Goal: Task Accomplishment & Management: Manage account settings

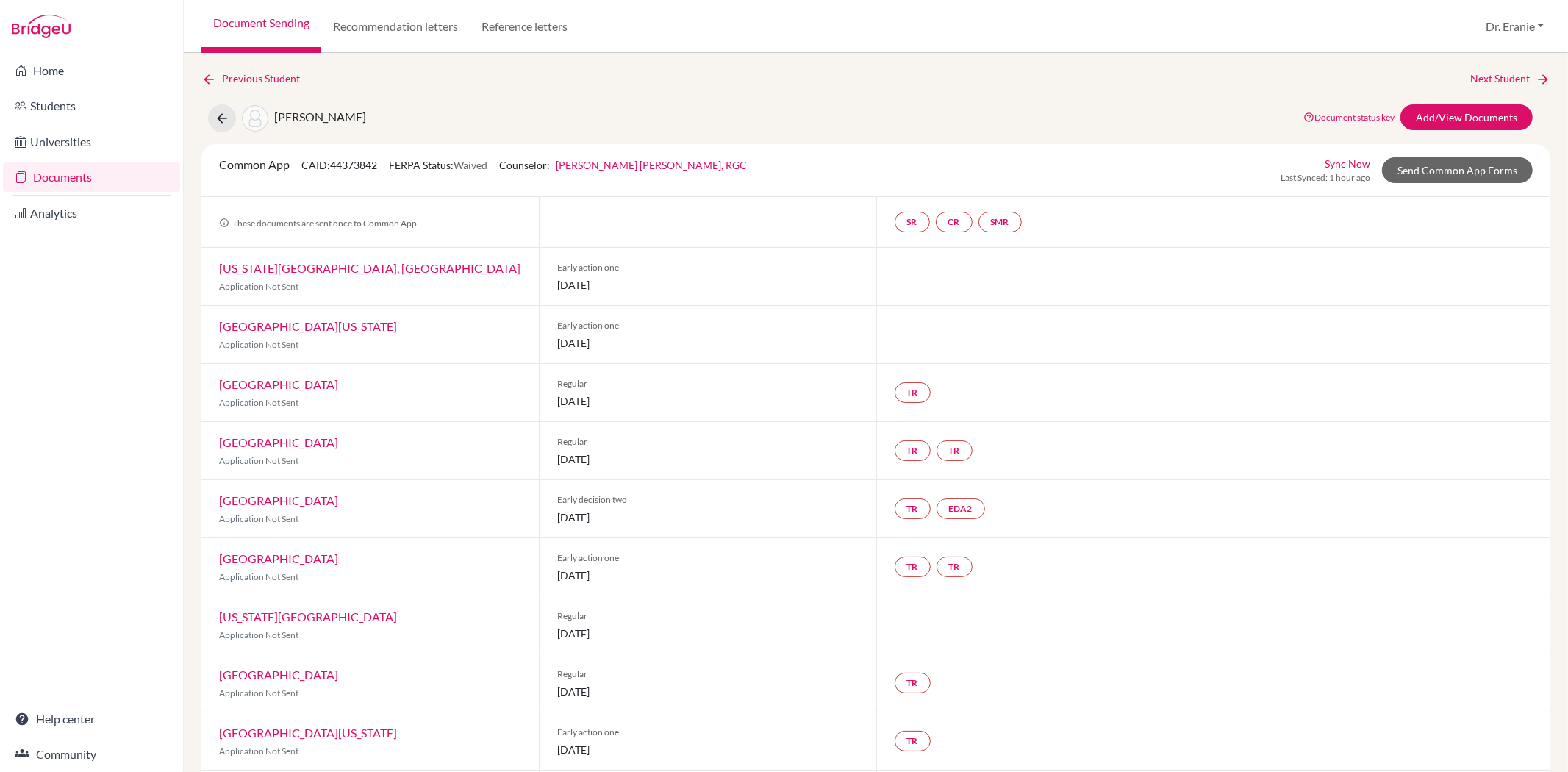
click at [1328, 164] on link "Sync Now" at bounding box center [1348, 163] width 46 height 15
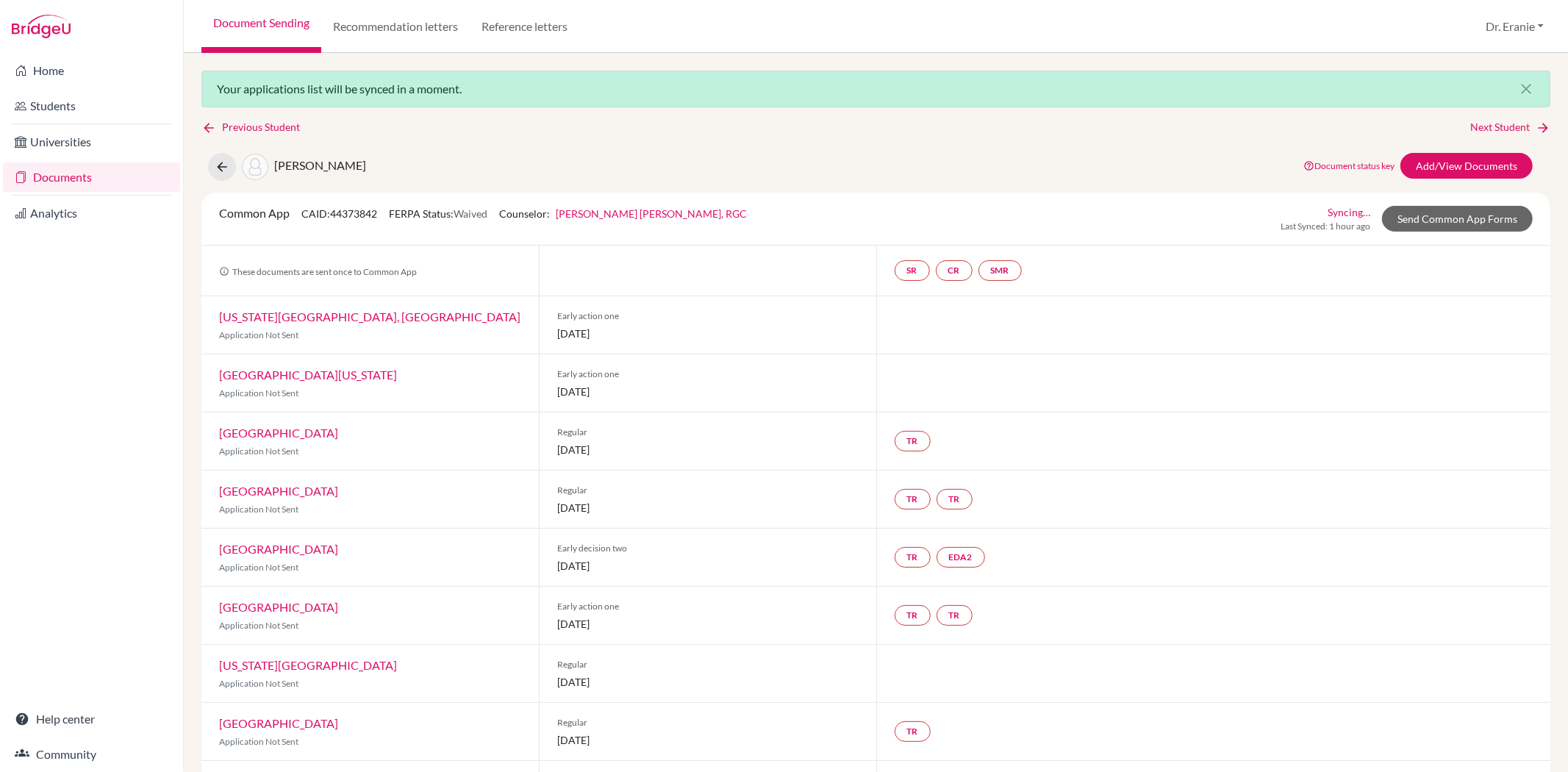
click at [61, 173] on link "Documents" at bounding box center [91, 177] width 177 height 30
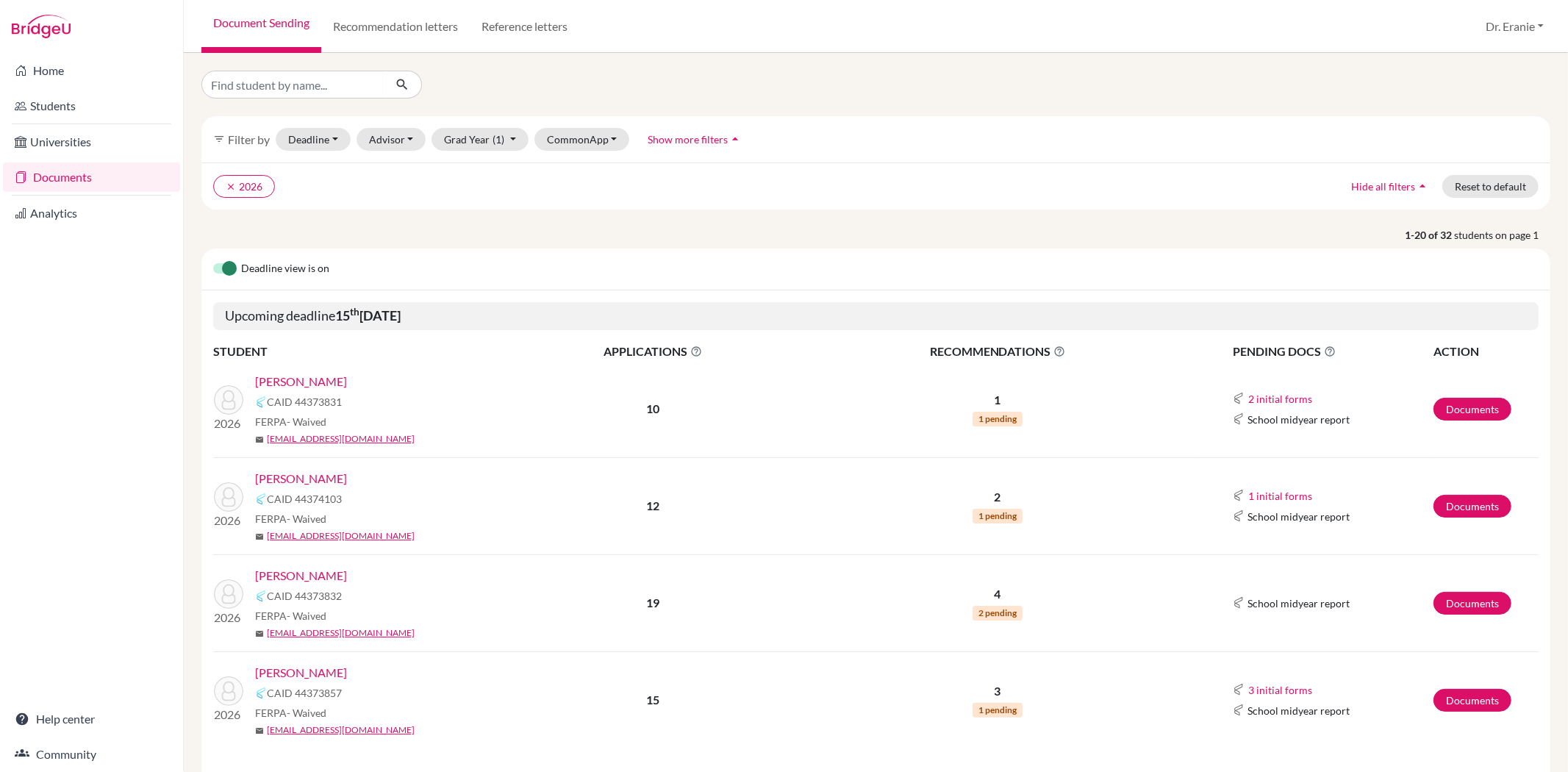
click at [280, 386] on link "[PERSON_NAME]" at bounding box center [301, 382] width 92 height 18
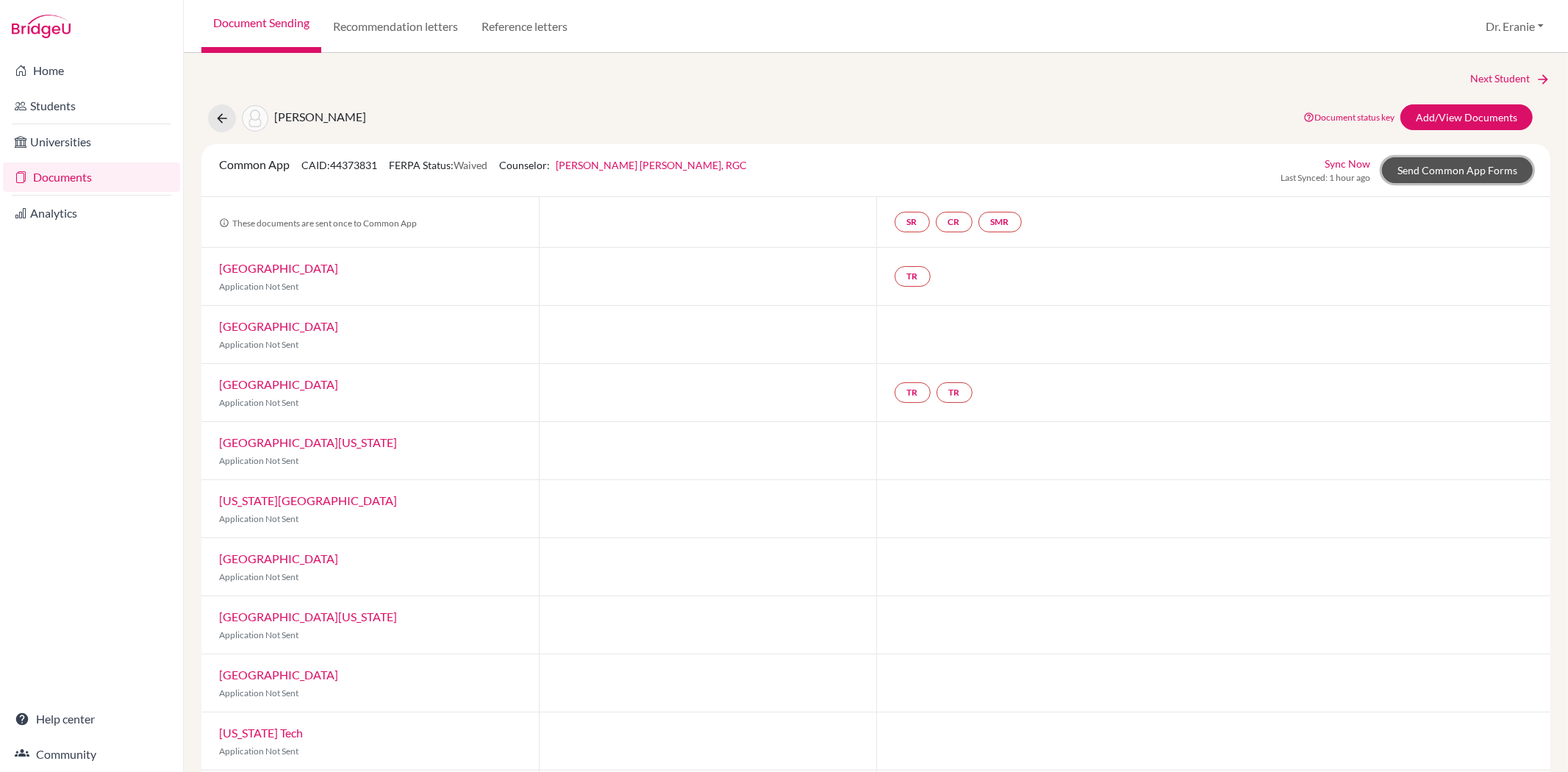
click at [1474, 179] on link "Send Common App Forms" at bounding box center [1457, 170] width 151 height 26
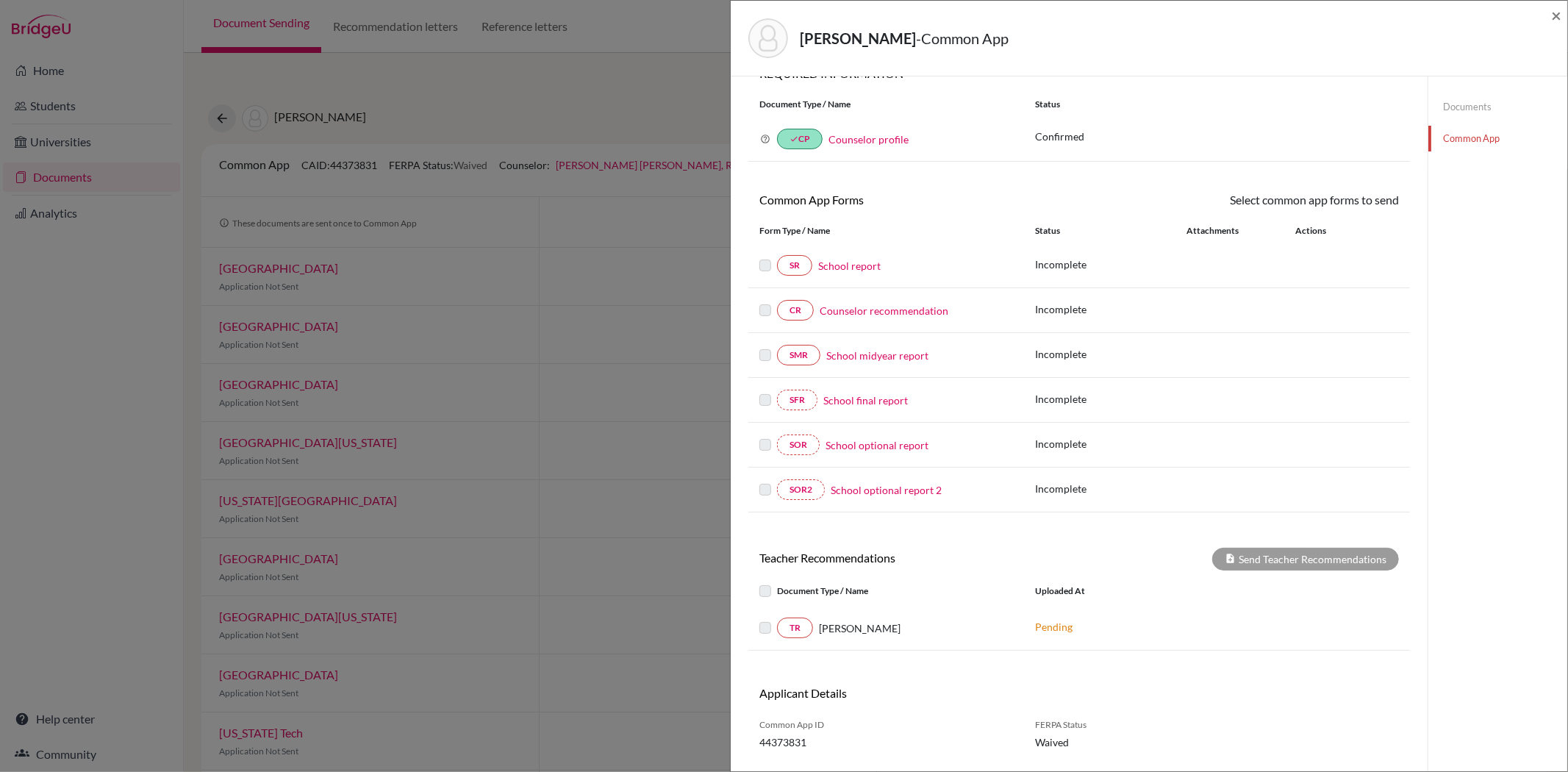
scroll to position [77, 0]
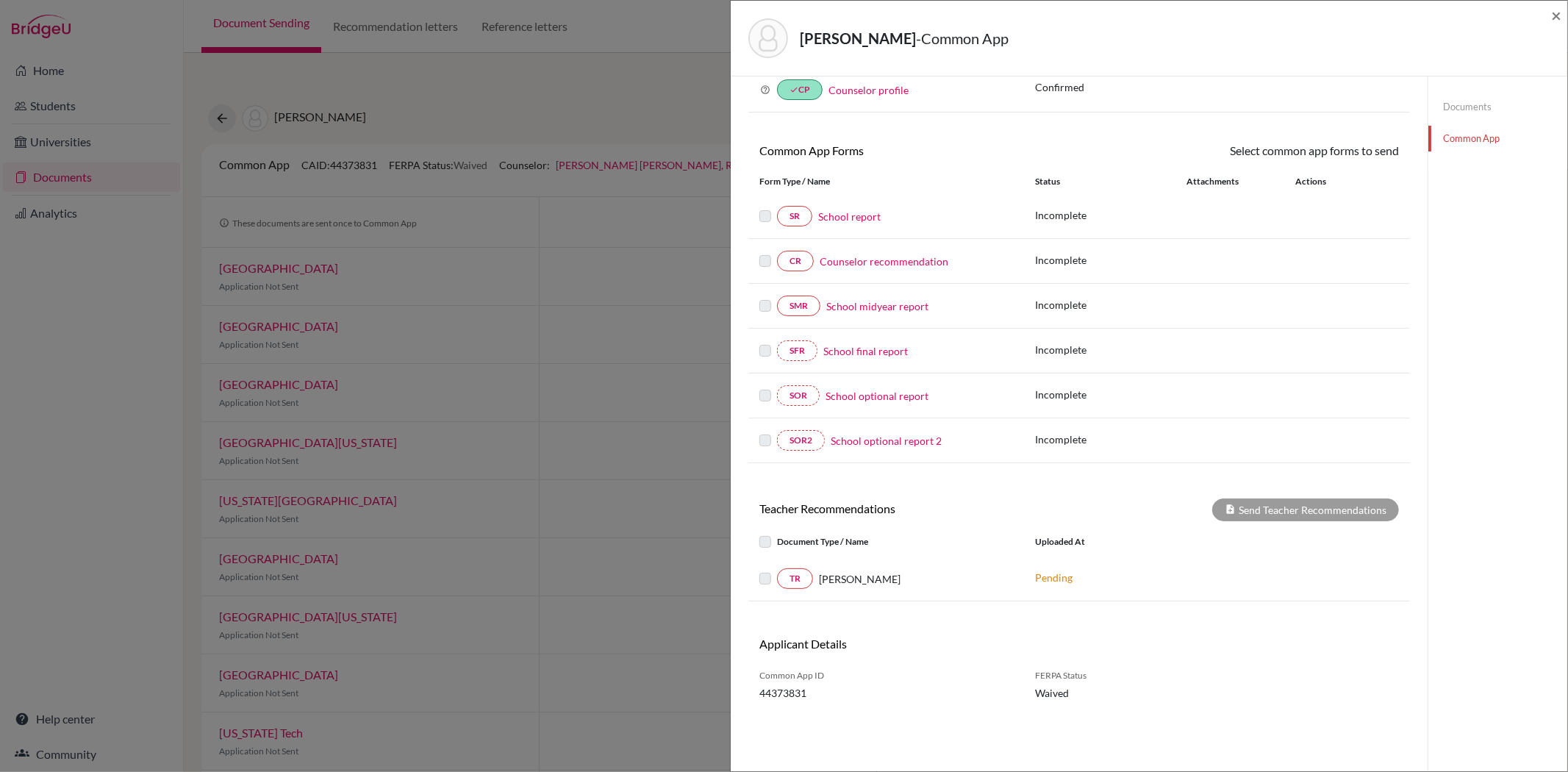
click at [1562, 16] on div "Chen, Oliver - Common App ×" at bounding box center [1150, 38] width 837 height 75
click at [1552, 13] on span "×" at bounding box center [1556, 15] width 10 height 22
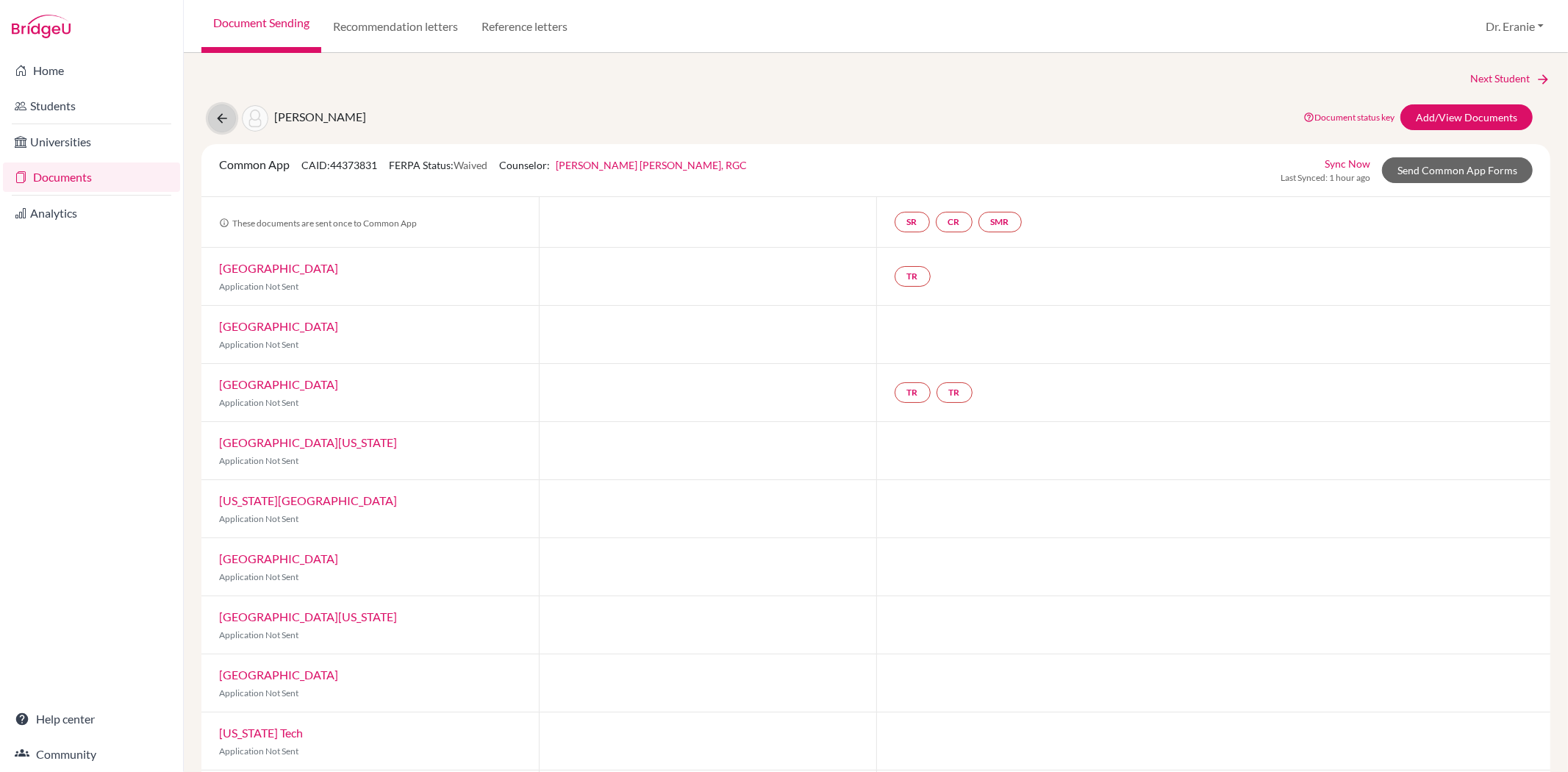
click at [219, 119] on icon at bounding box center [222, 118] width 14 height 14
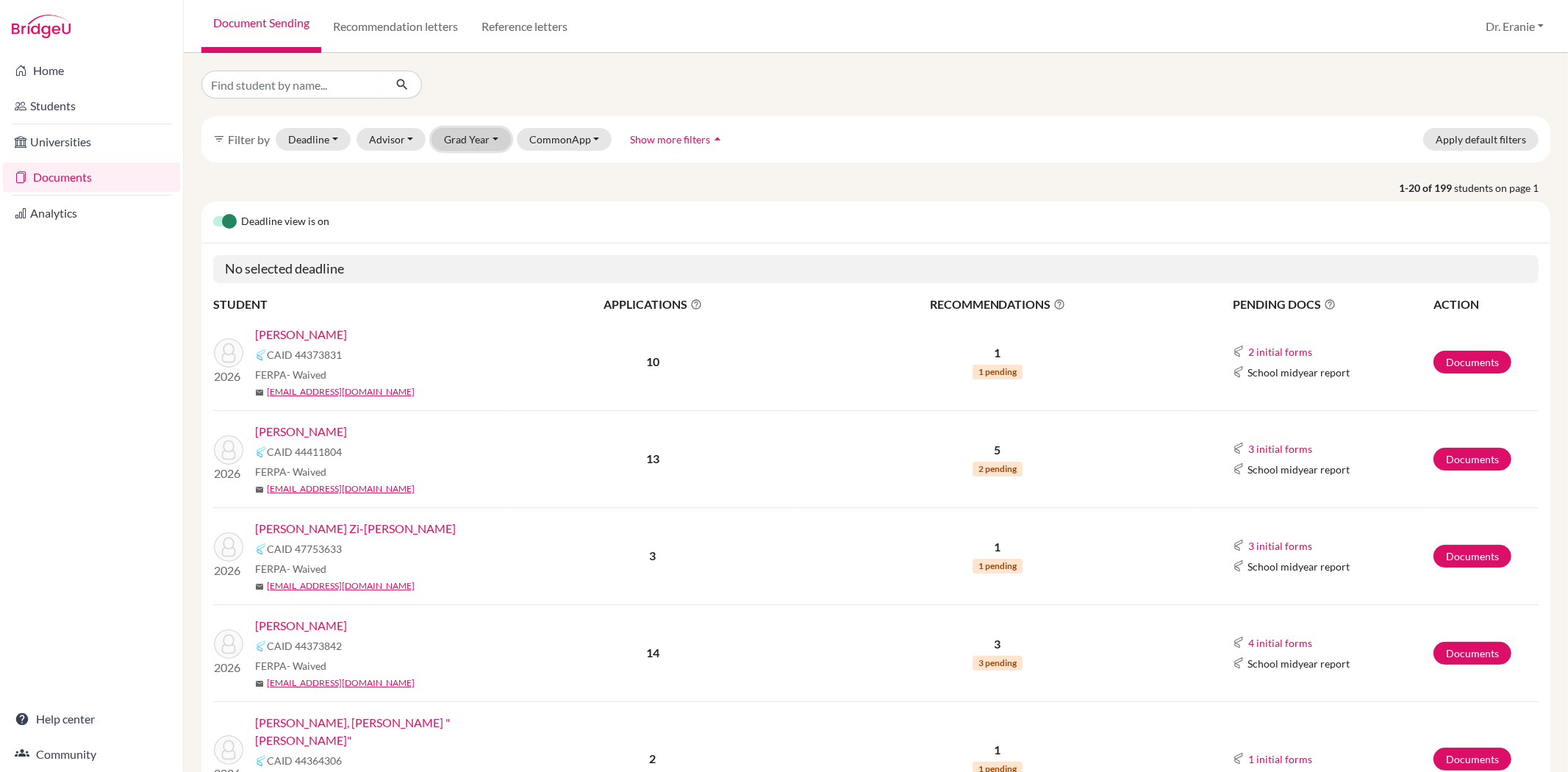
click at [487, 143] on button "Grad Year" at bounding box center [471, 139] width 79 height 22
click at [471, 197] on span "2026" at bounding box center [463, 194] width 26 height 18
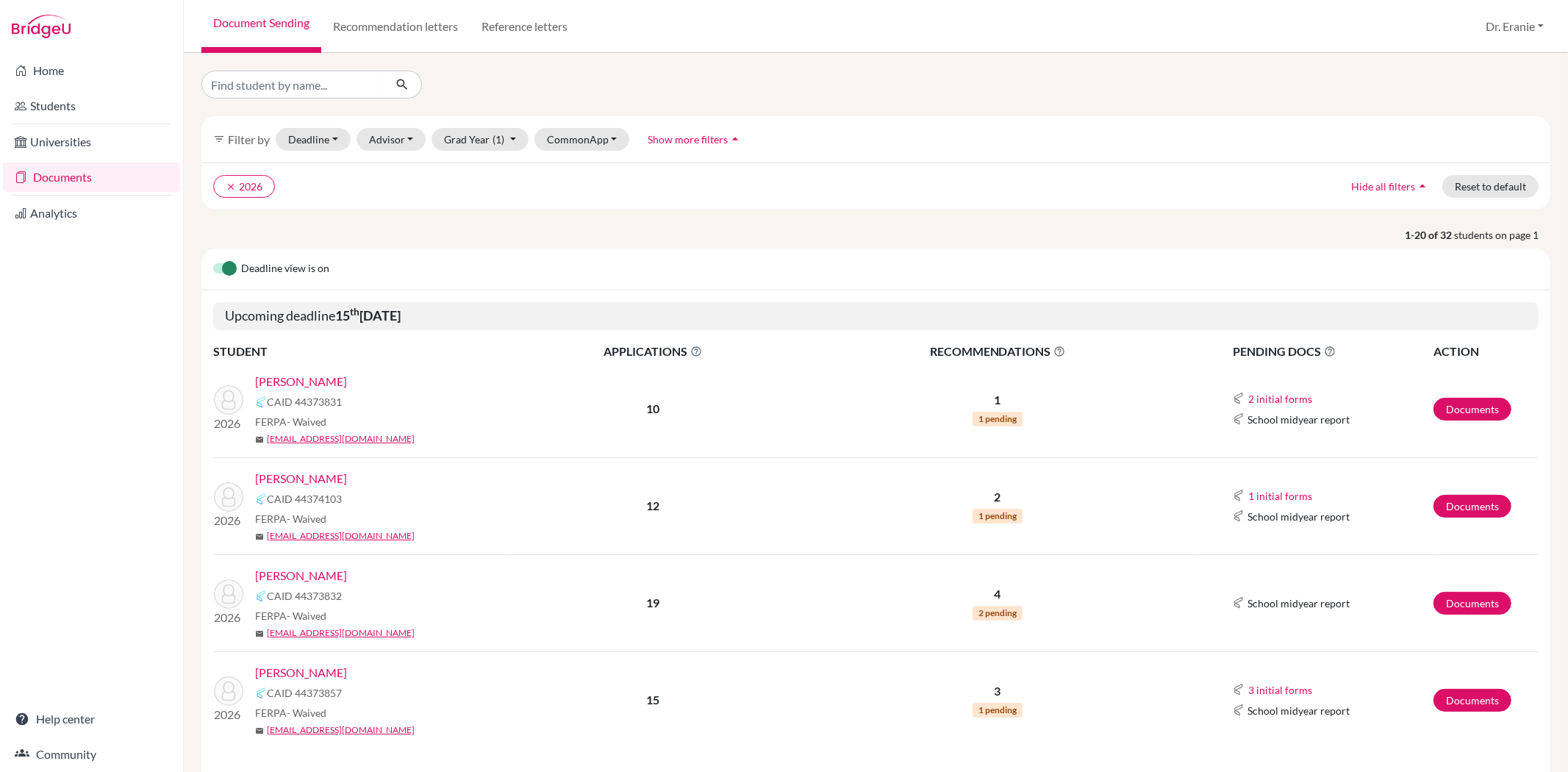
scroll to position [245, 0]
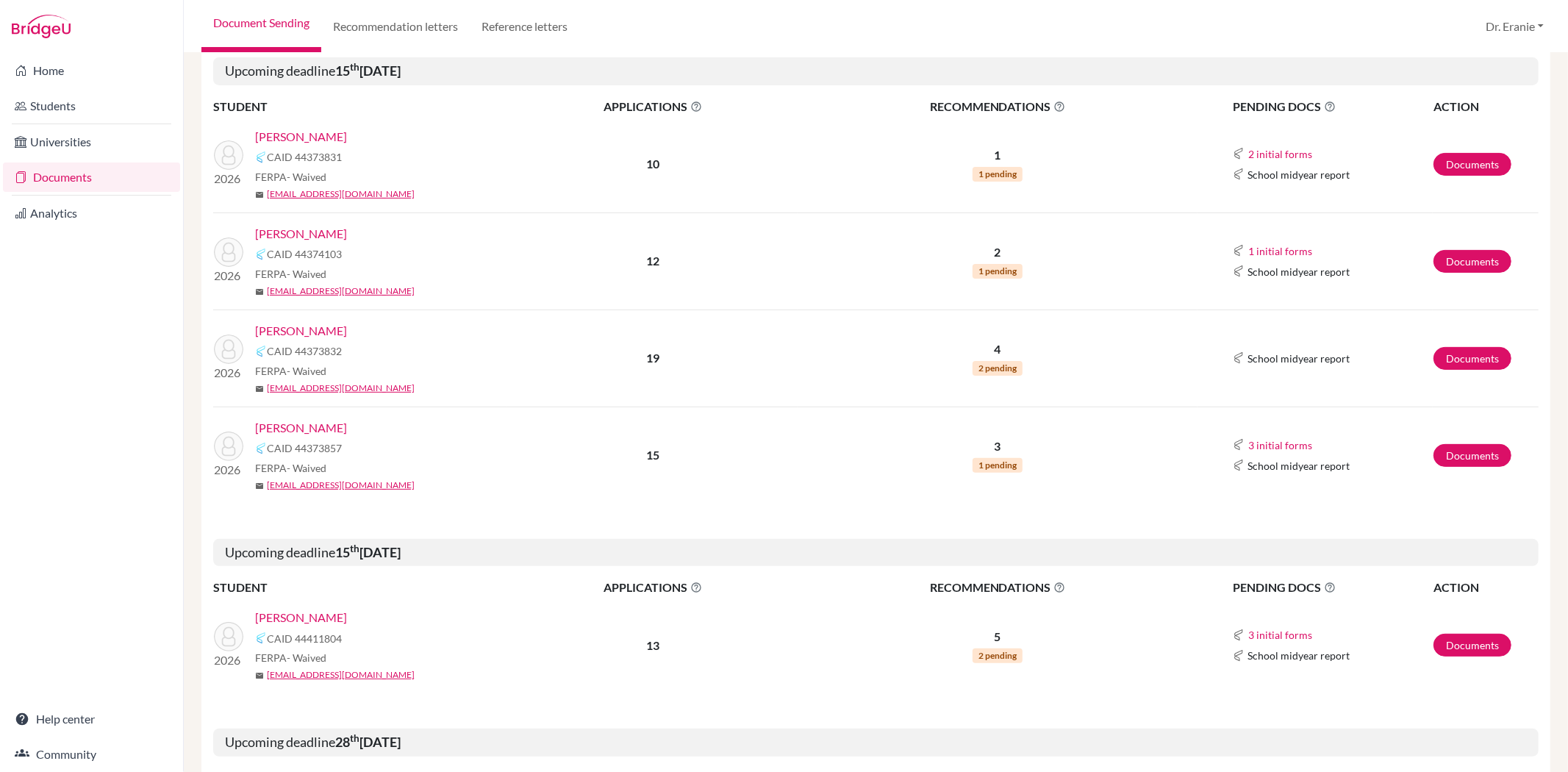
click at [288, 232] on link "[PERSON_NAME]" at bounding box center [301, 234] width 92 height 18
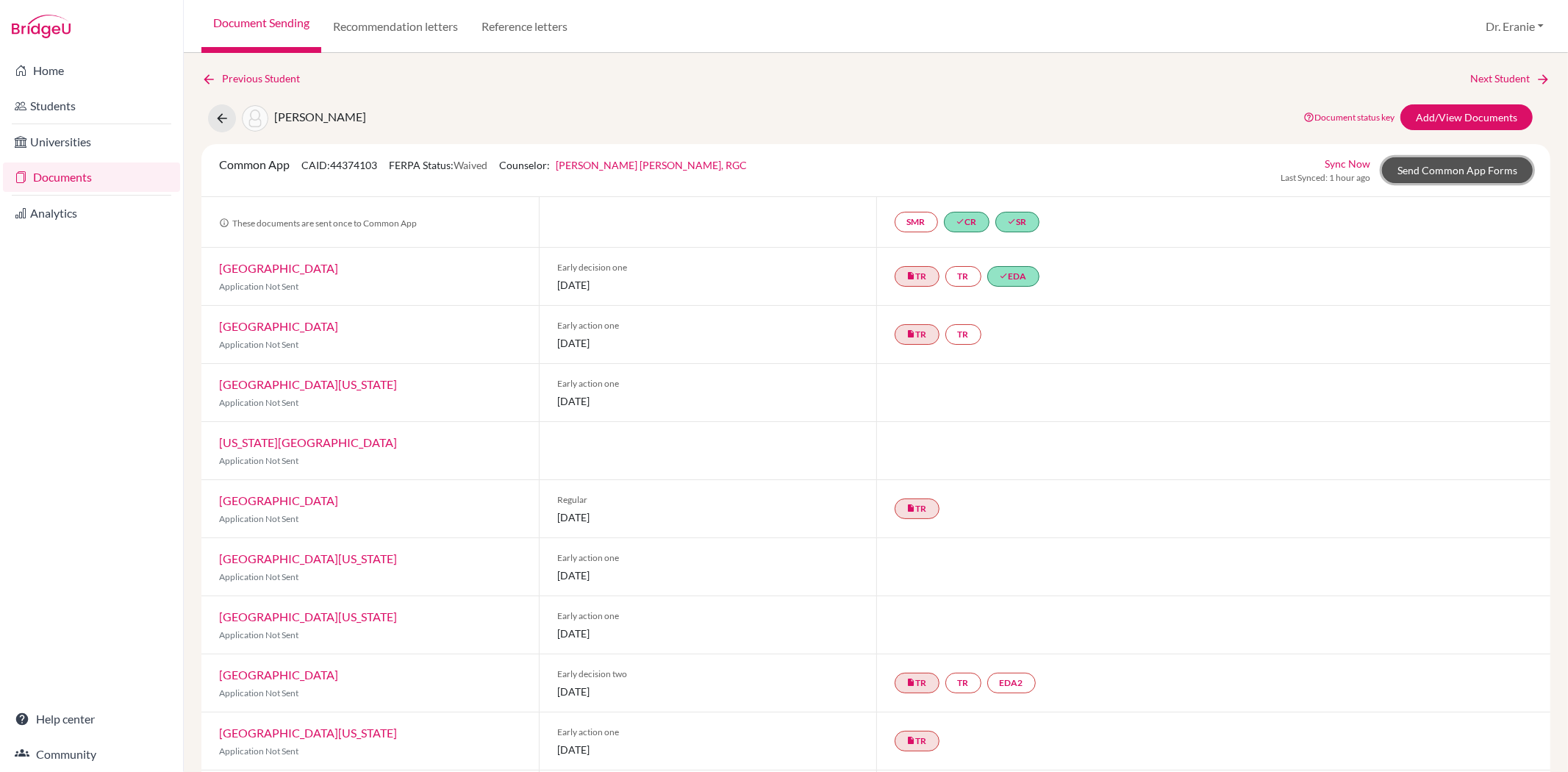
click at [1437, 172] on link "Send Common App Forms" at bounding box center [1457, 170] width 151 height 26
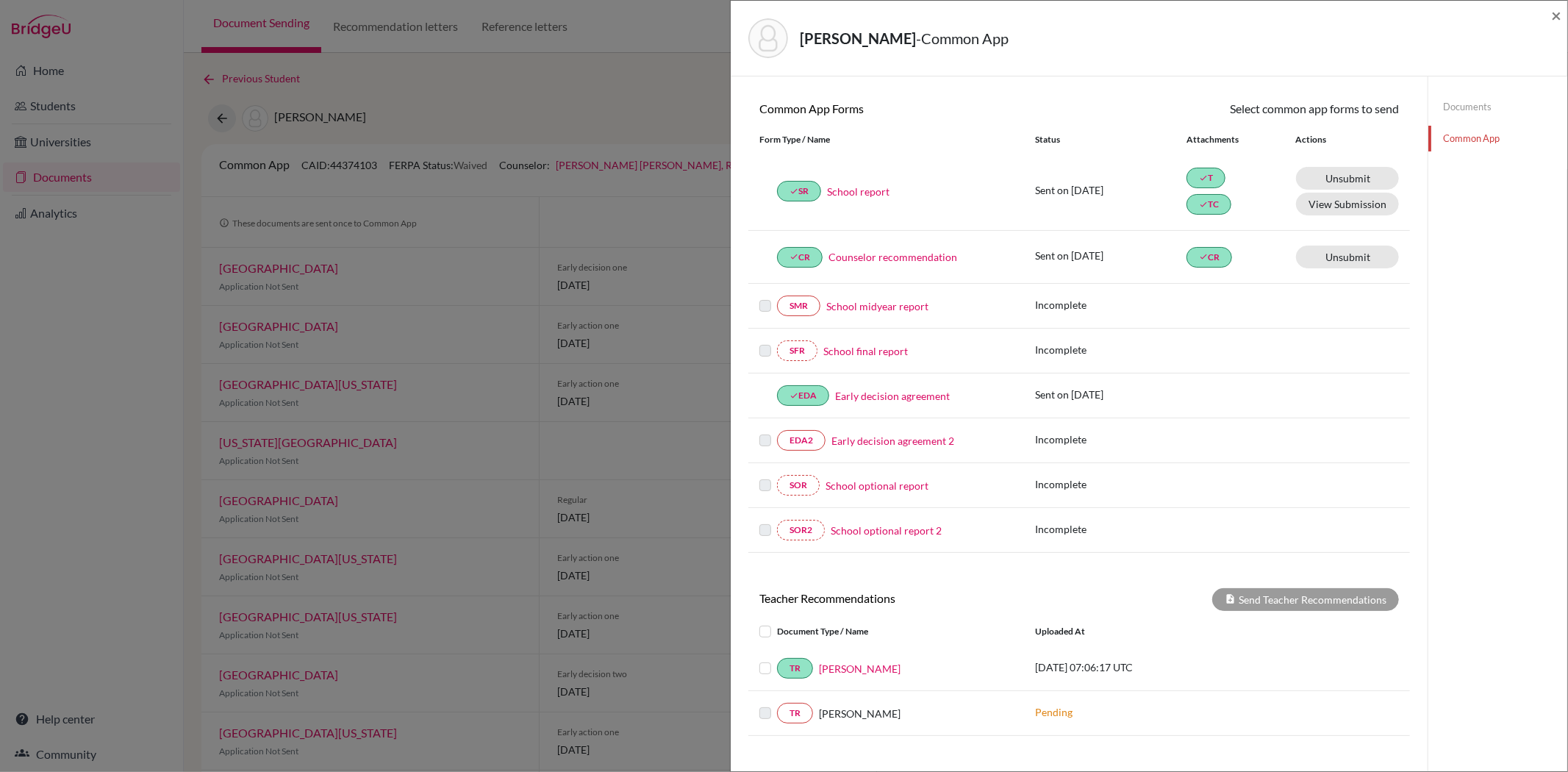
scroll to position [244, 0]
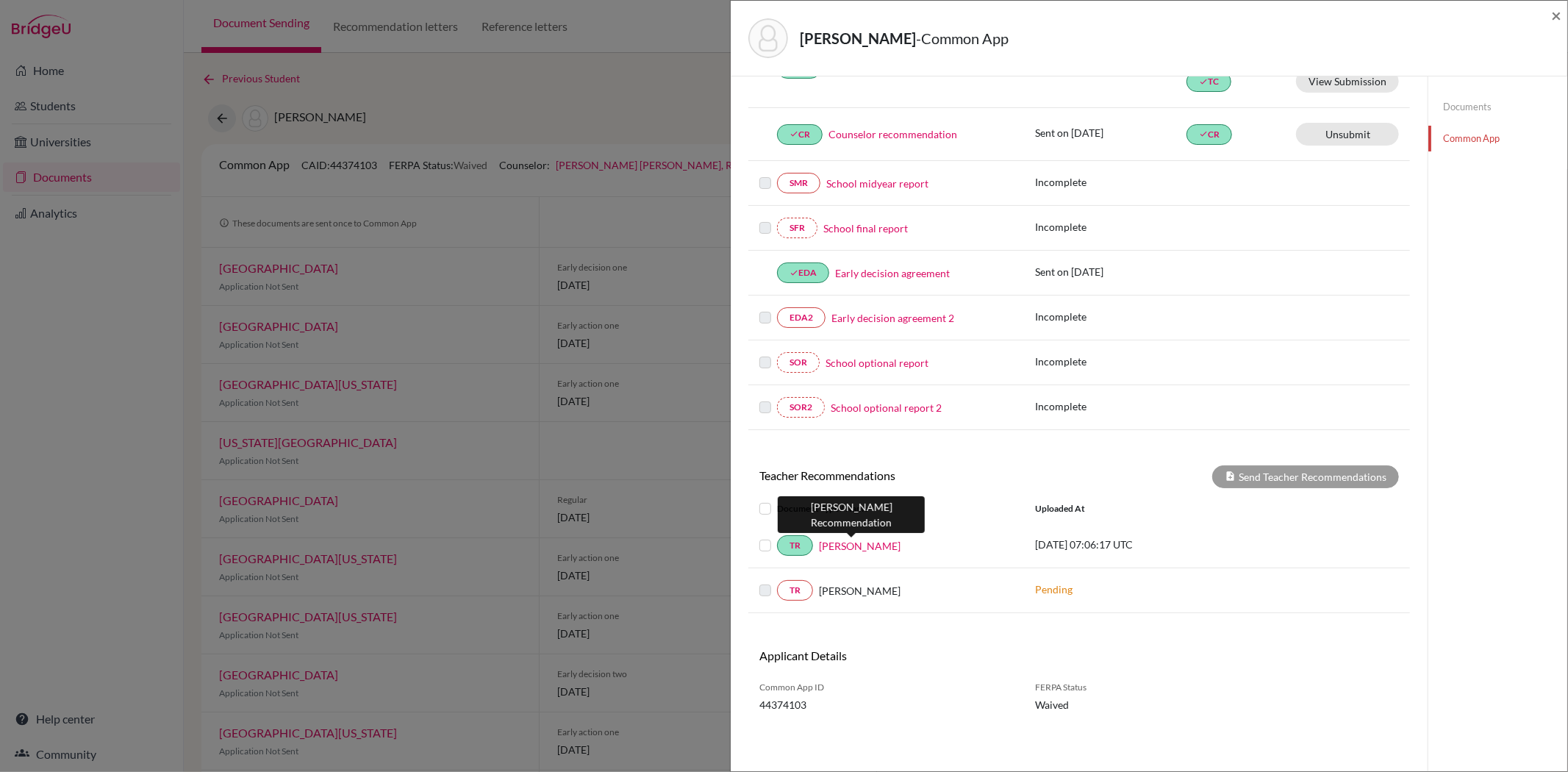
click at [870, 547] on link "Mr. David Lein" at bounding box center [860, 545] width 82 height 15
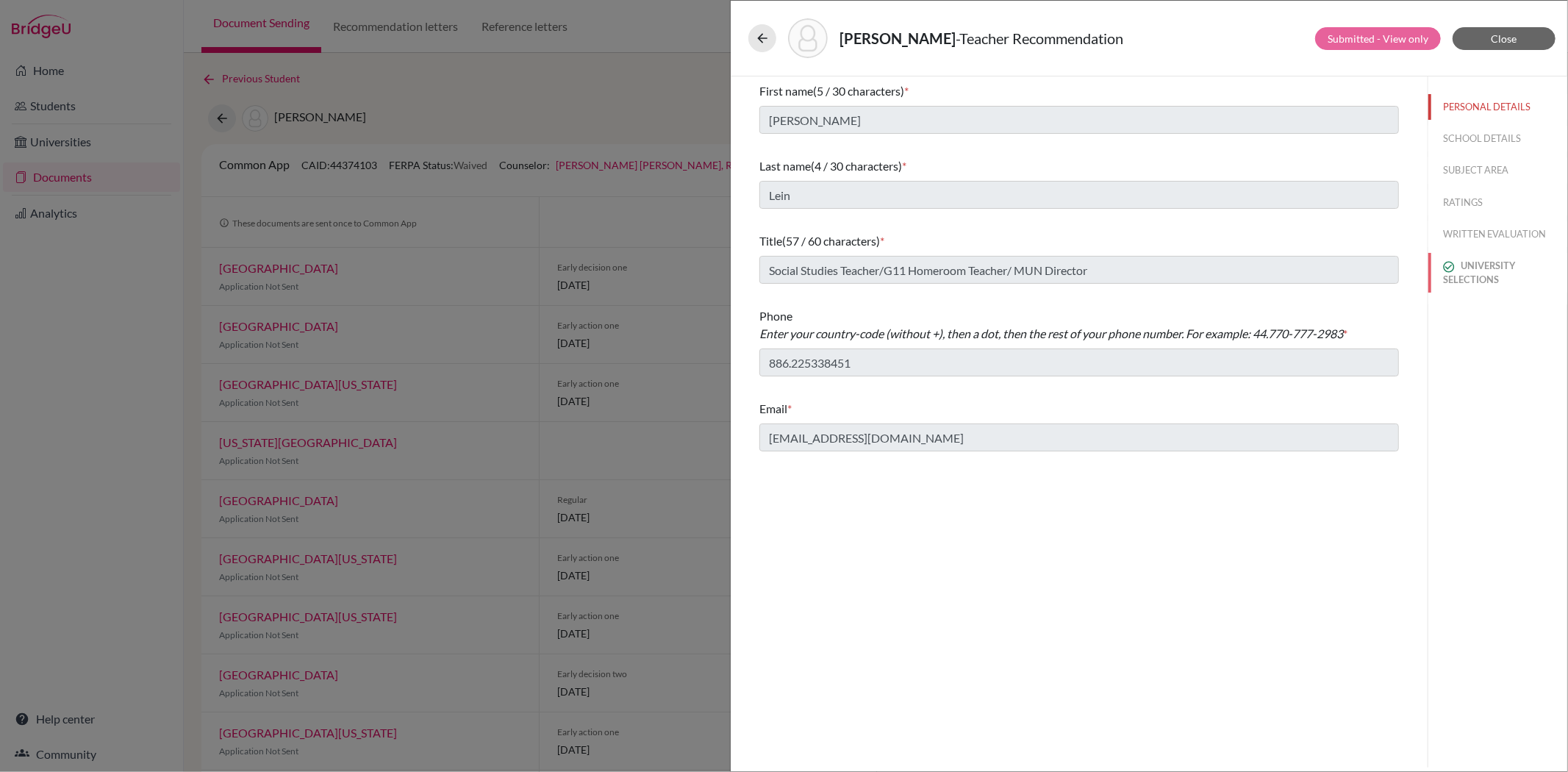
click at [1475, 274] on button "UNIVERSITY SELECTIONS" at bounding box center [1497, 273] width 139 height 40
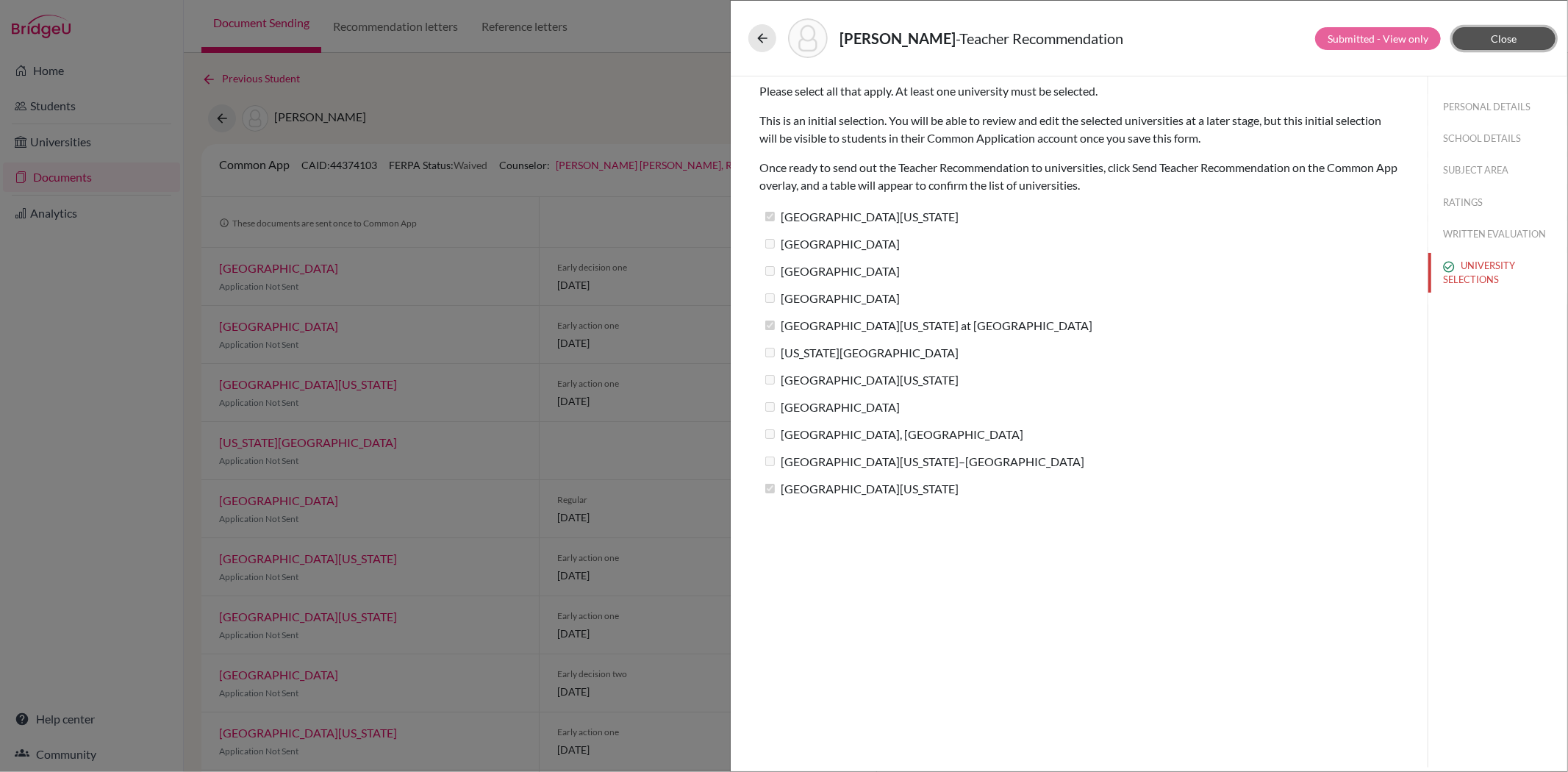
click at [1488, 40] on button "Close" at bounding box center [1504, 38] width 103 height 22
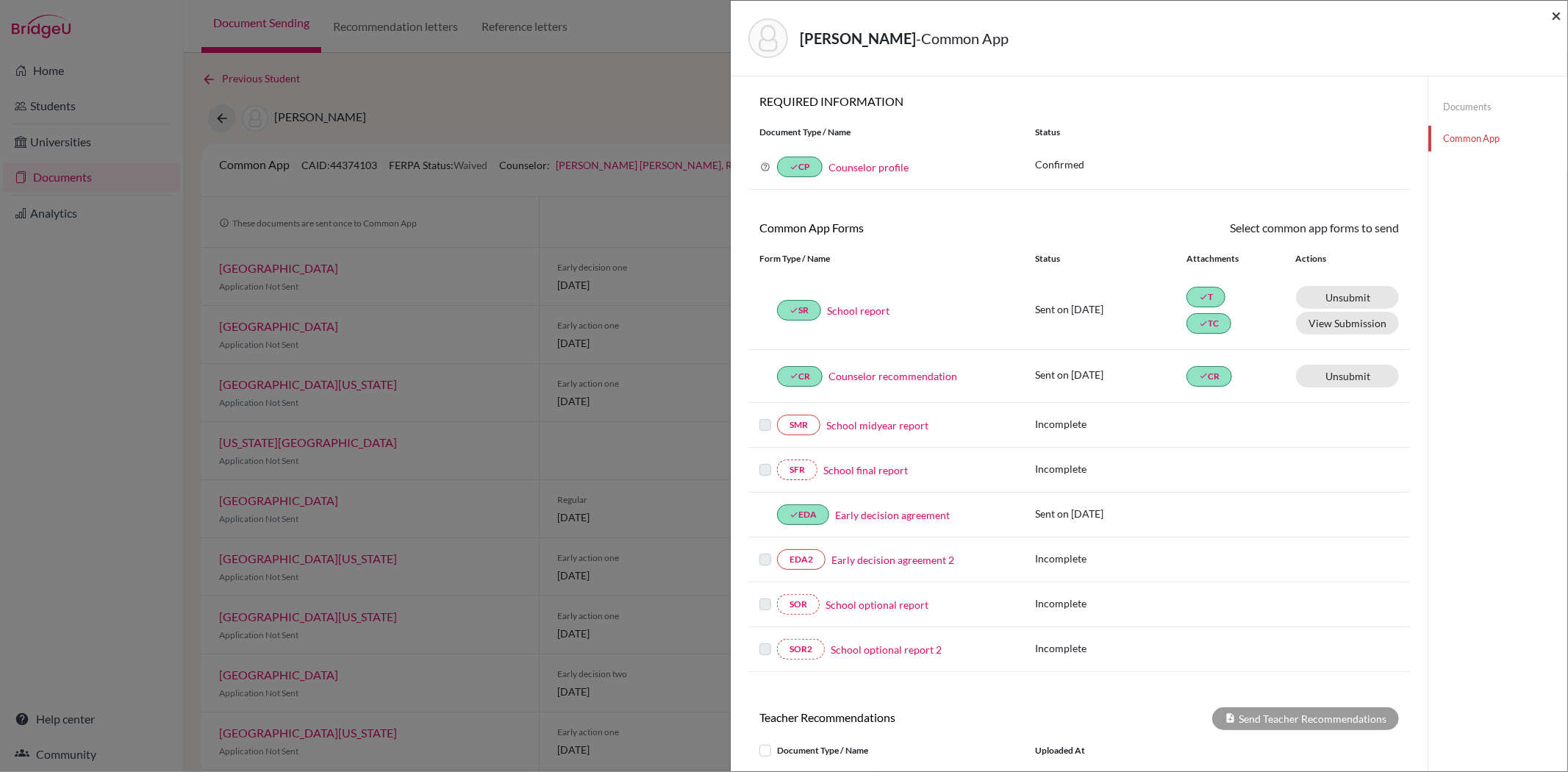
click at [1554, 17] on span "×" at bounding box center [1556, 15] width 10 height 22
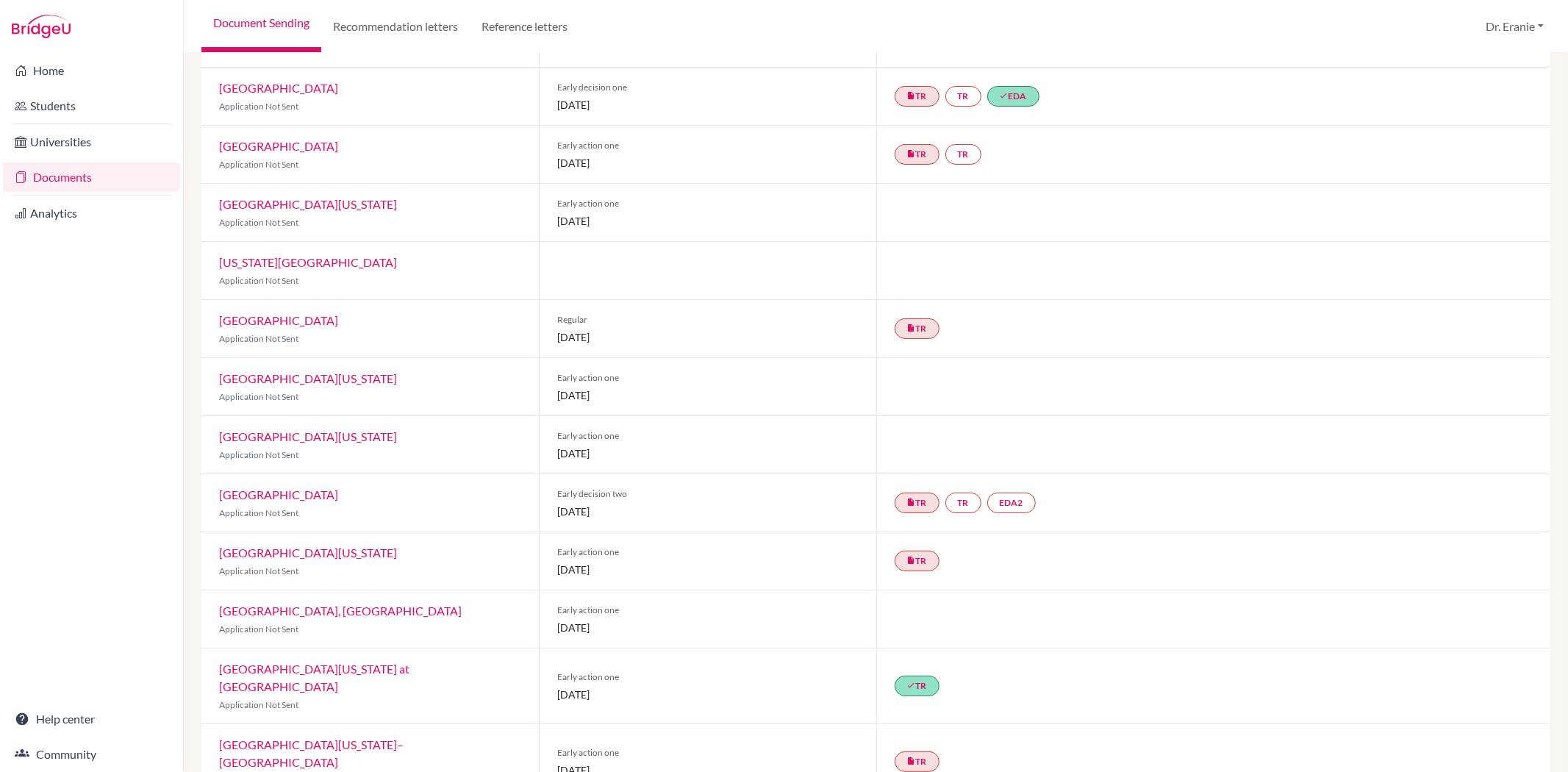
scroll to position [190, 0]
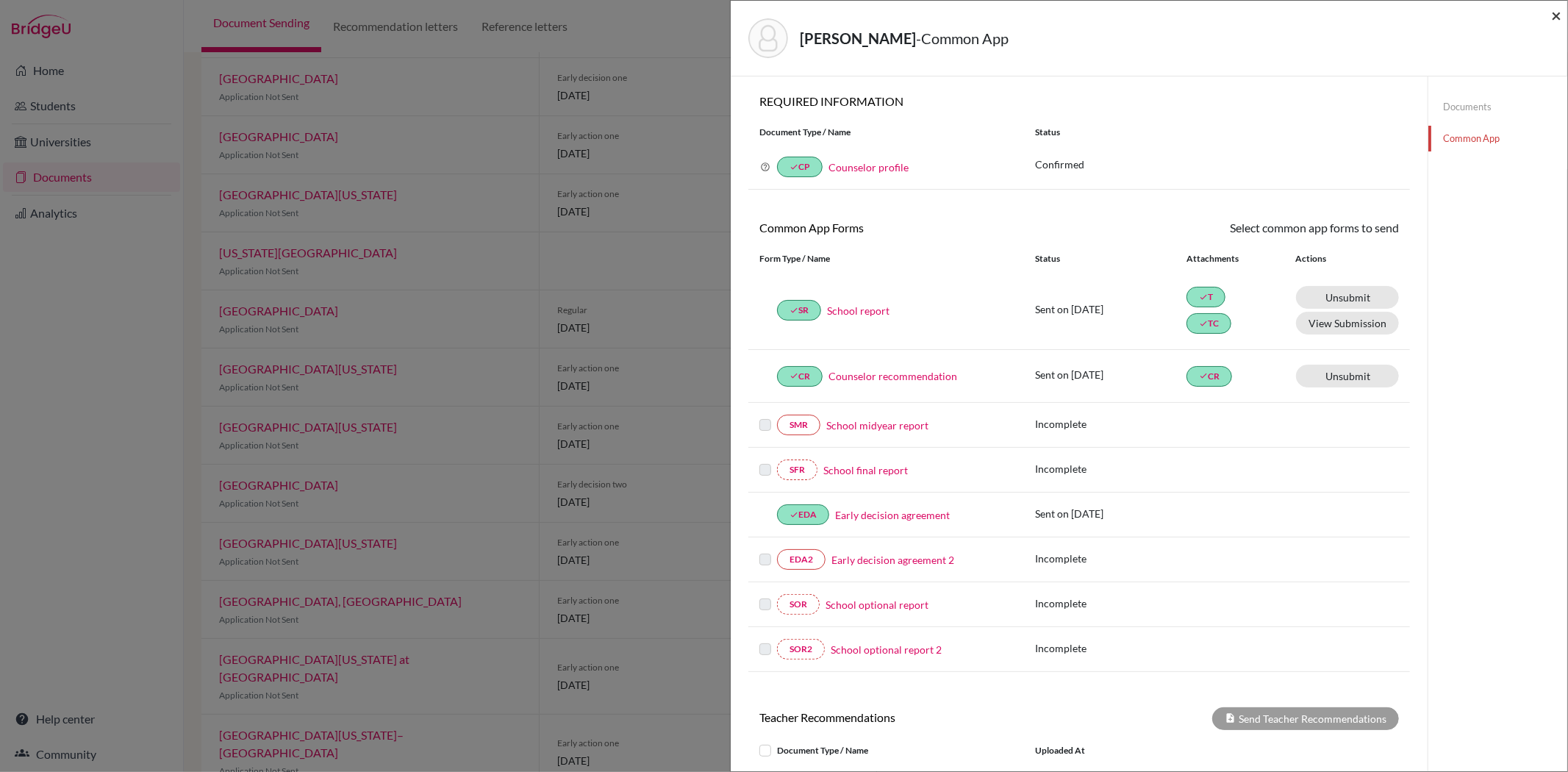
click at [1551, 14] on span "×" at bounding box center [1556, 15] width 10 height 22
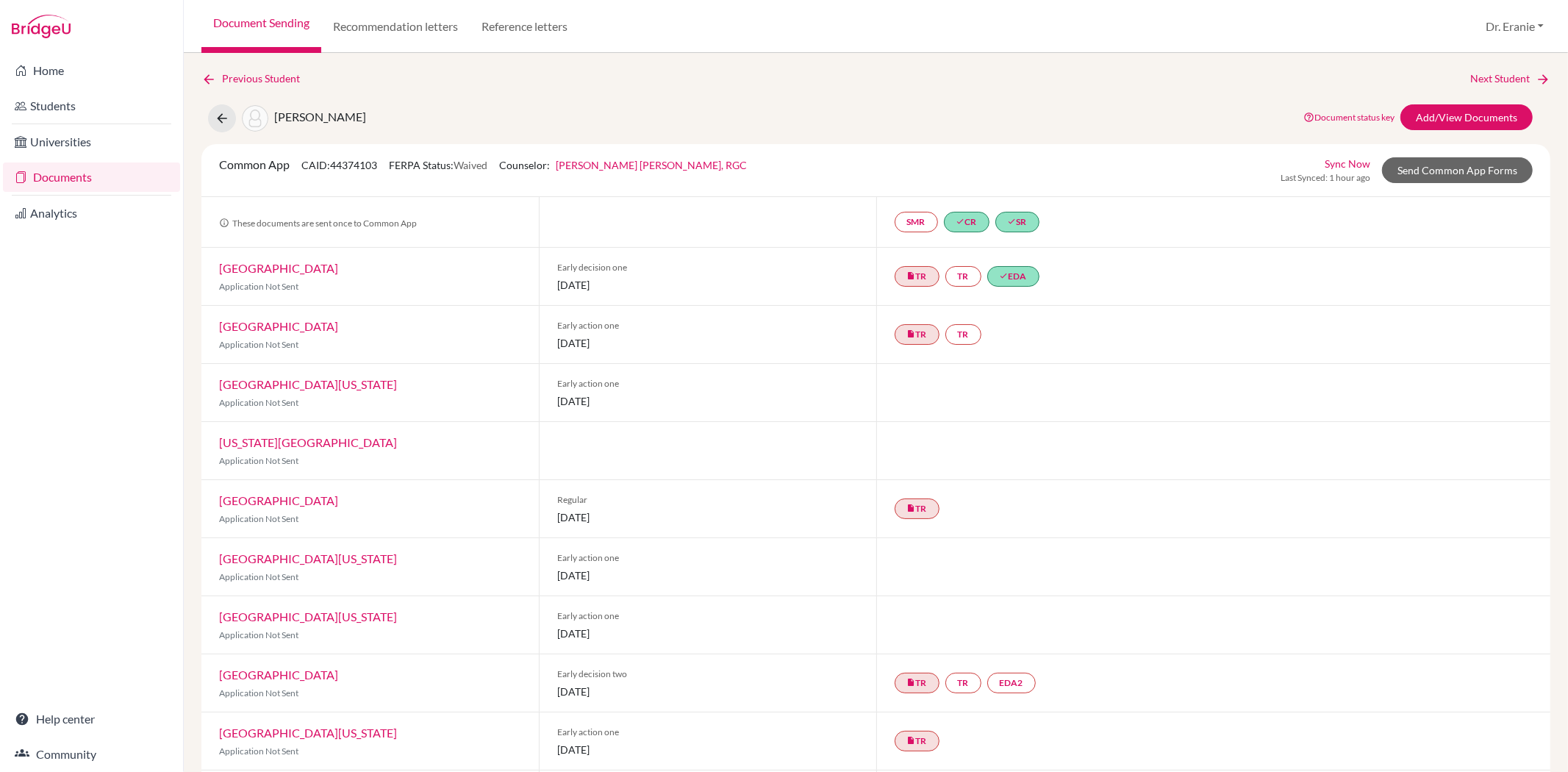
click at [71, 177] on link "Documents" at bounding box center [91, 177] width 177 height 30
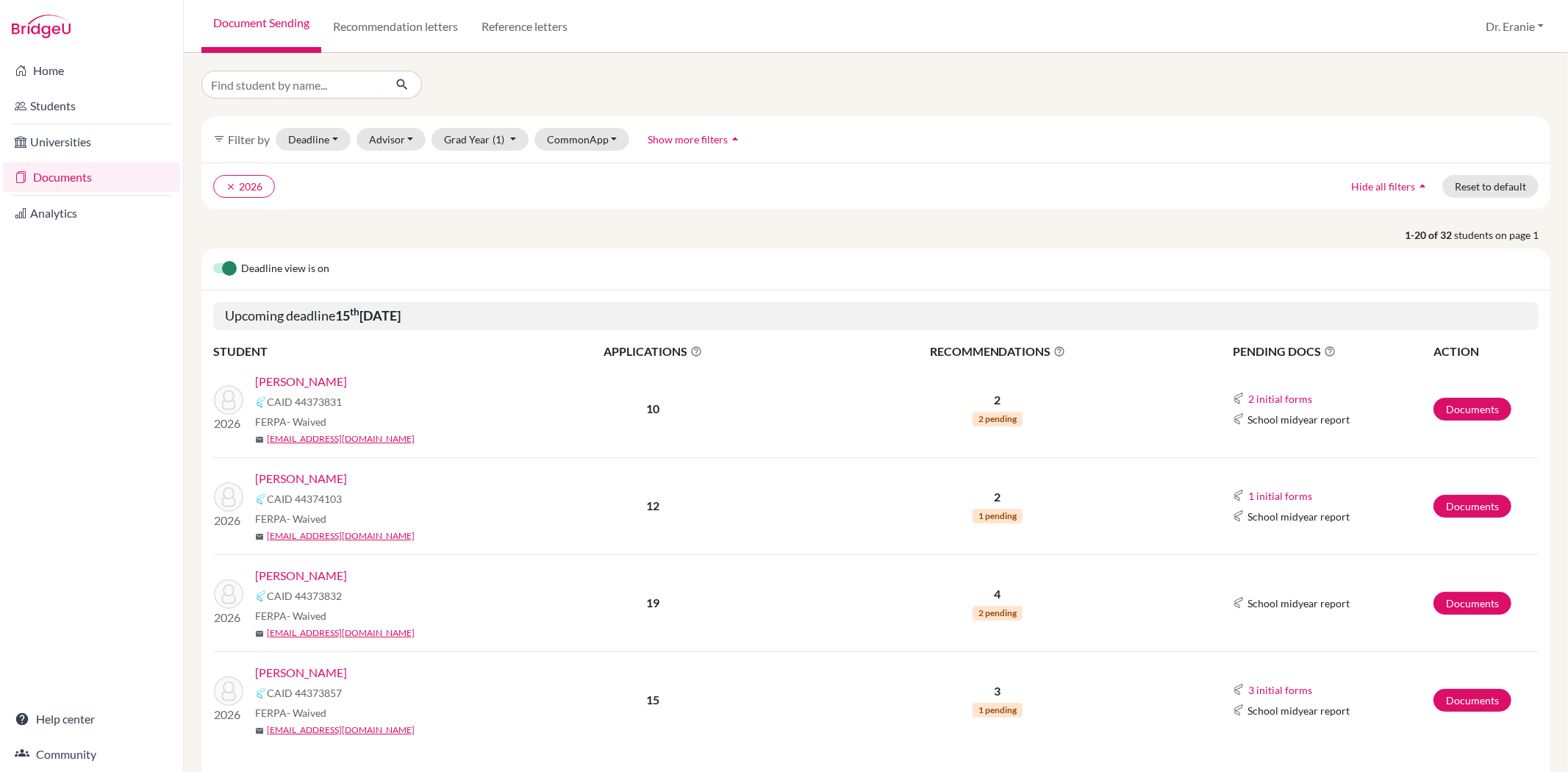
click at [278, 385] on link "[PERSON_NAME]" at bounding box center [301, 382] width 92 height 18
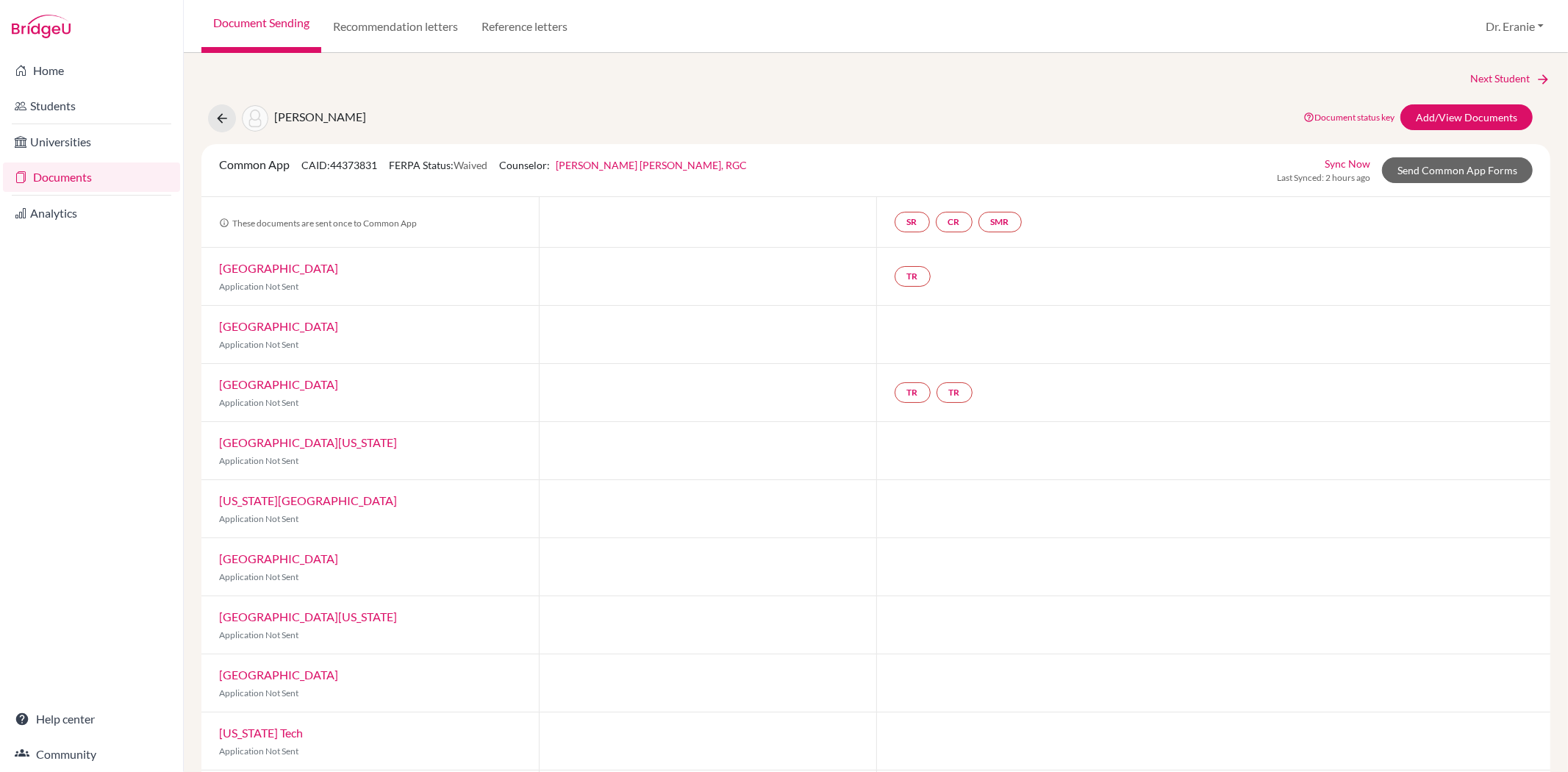
click at [1344, 160] on link "Sync Now" at bounding box center [1348, 163] width 46 height 15
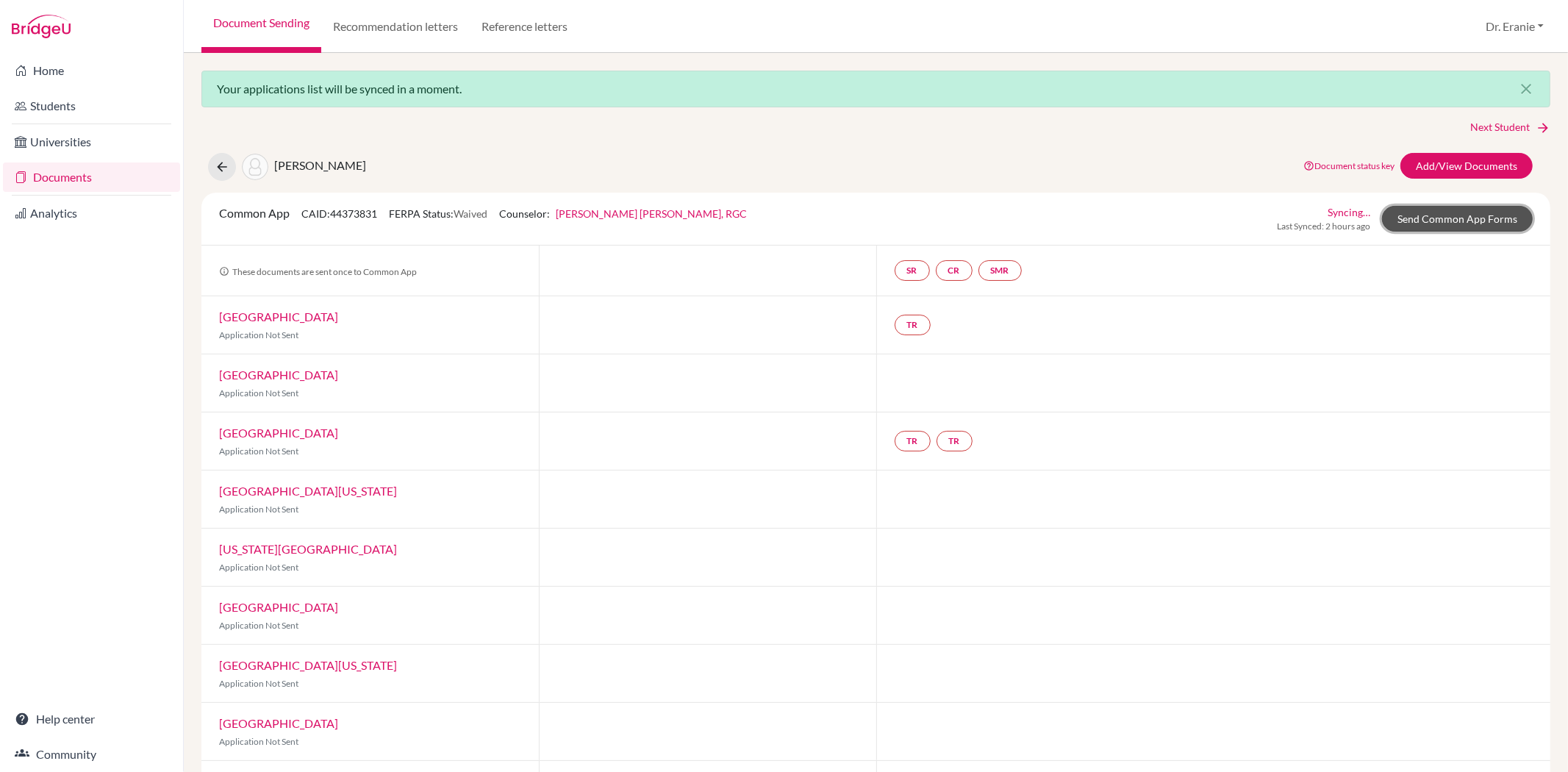
click at [1422, 217] on link "Send Common App Forms" at bounding box center [1457, 219] width 151 height 26
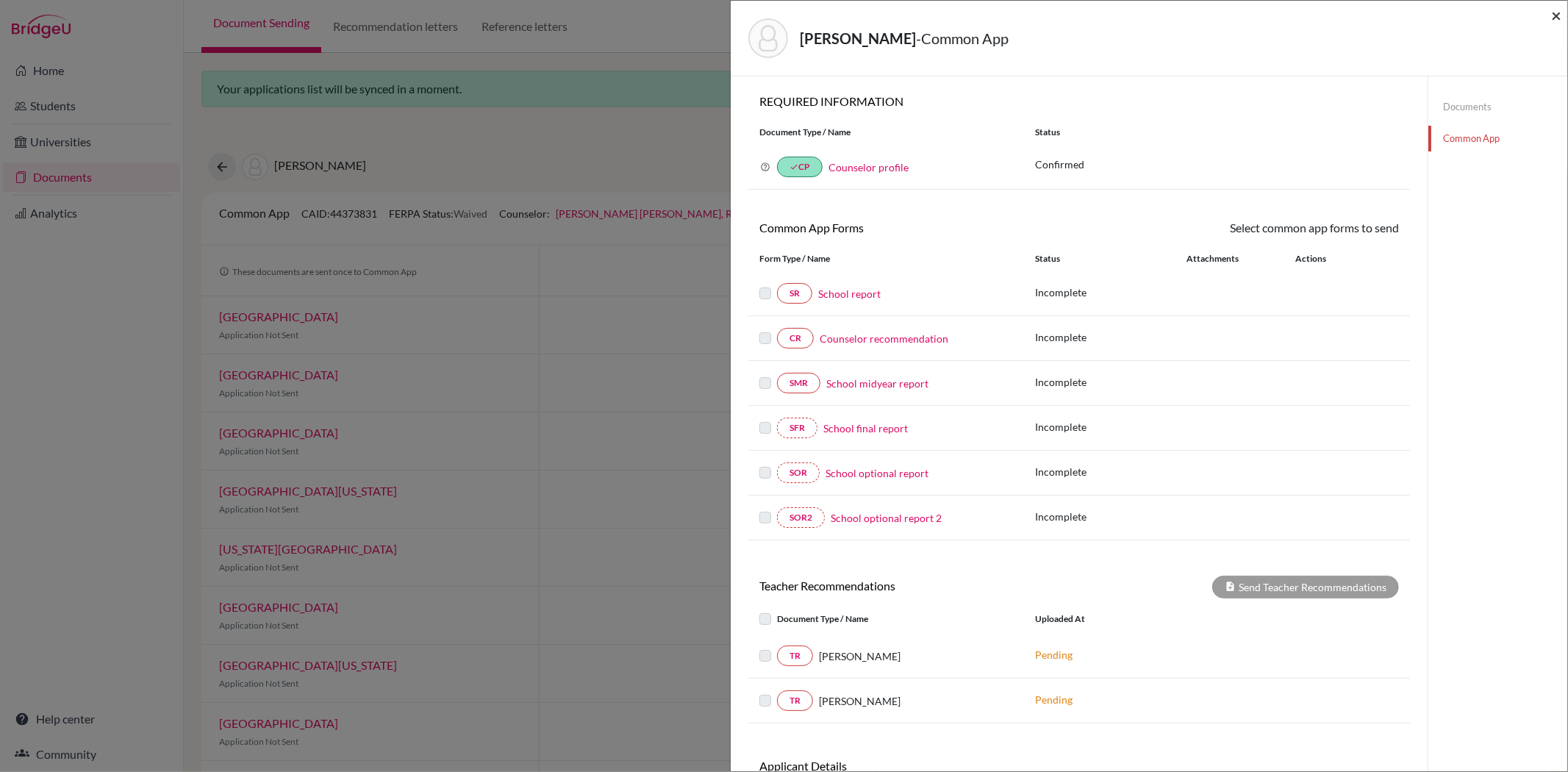
click at [1557, 12] on span "×" at bounding box center [1556, 15] width 10 height 22
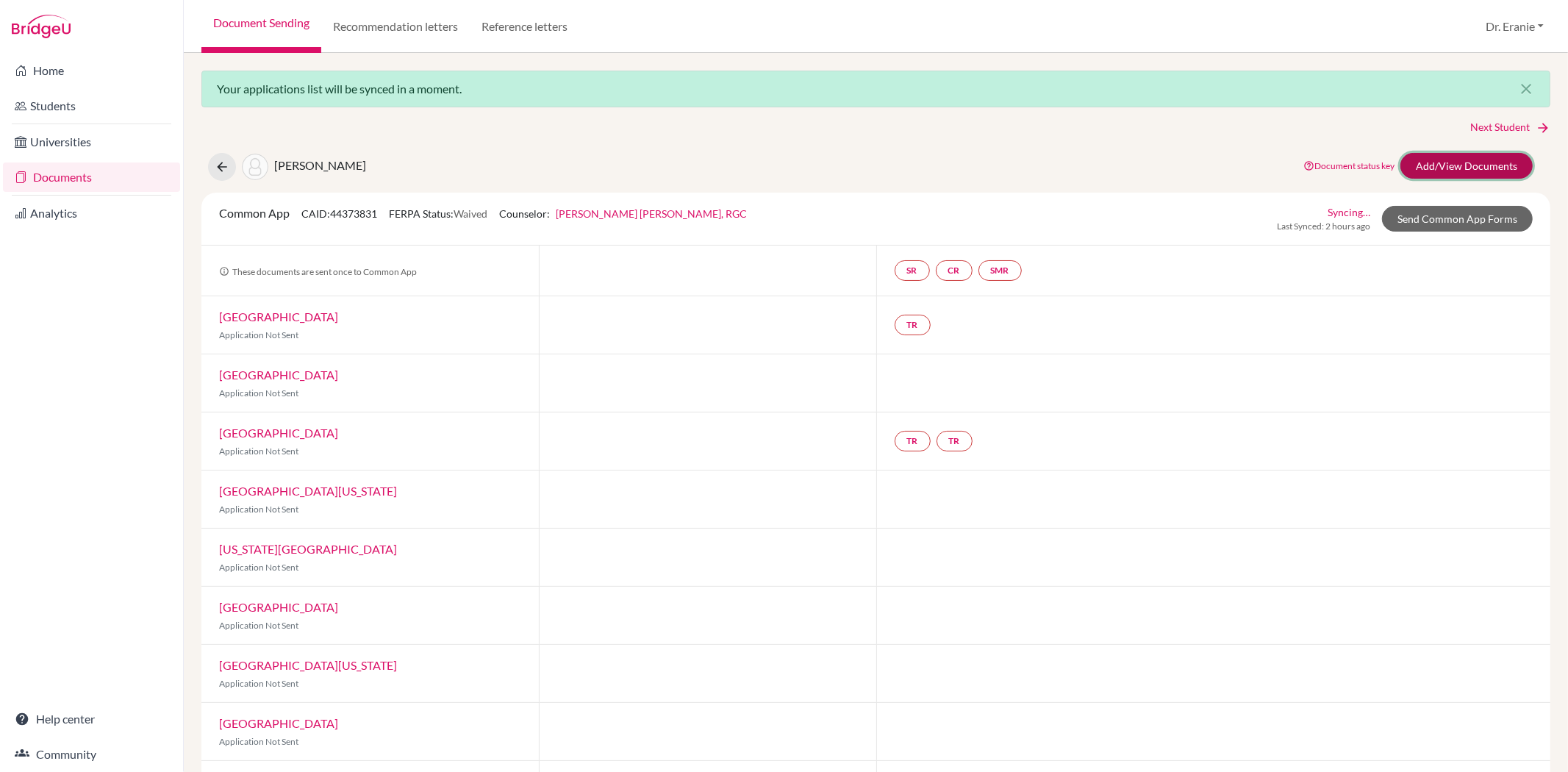
click at [1449, 164] on link "Add/View Documents" at bounding box center [1466, 166] width 132 height 26
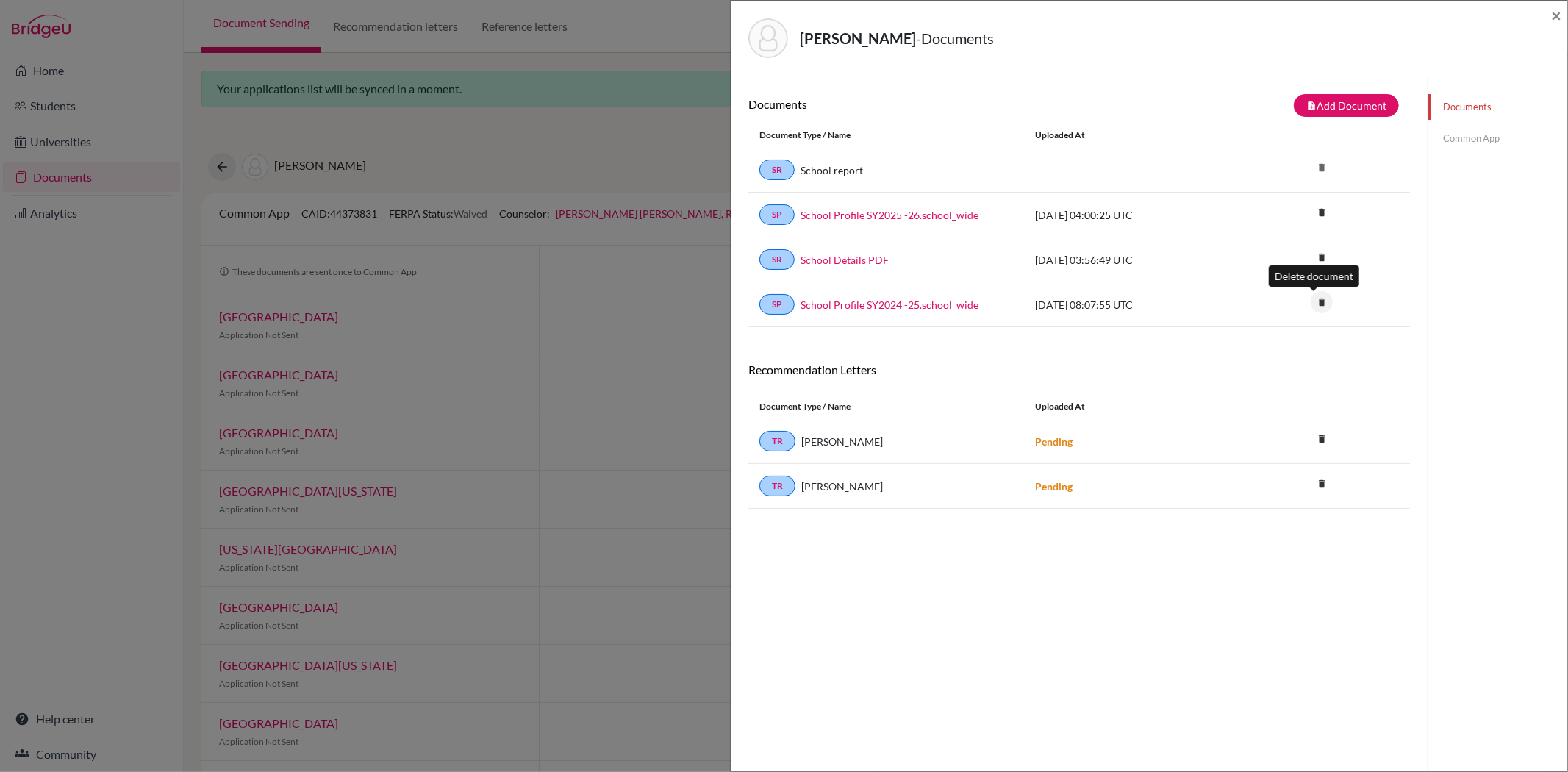
click at [1321, 298] on icon "delete" at bounding box center [1322, 302] width 22 height 22
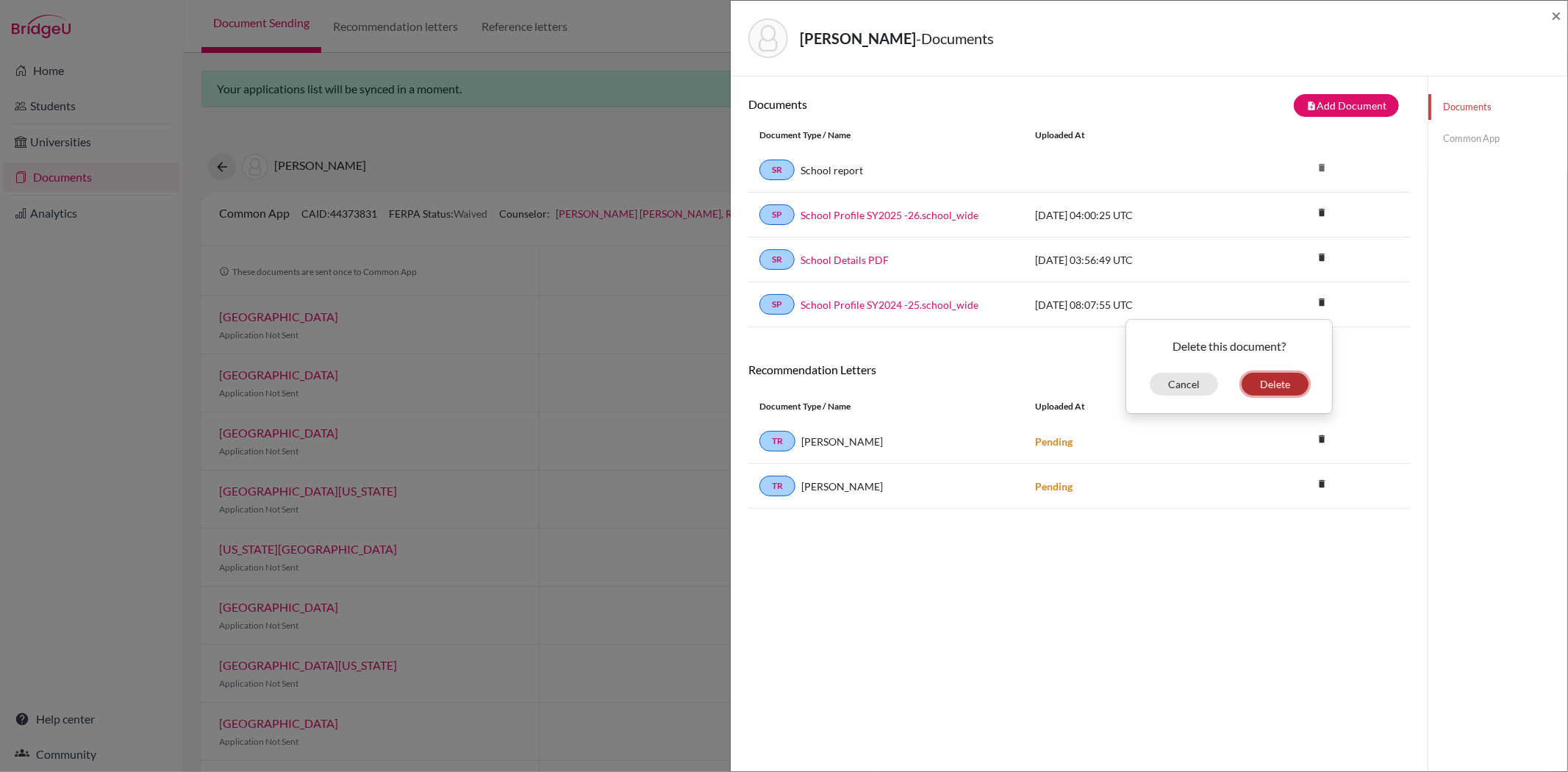
click at [1262, 378] on button "Delete" at bounding box center [1275, 384] width 67 height 22
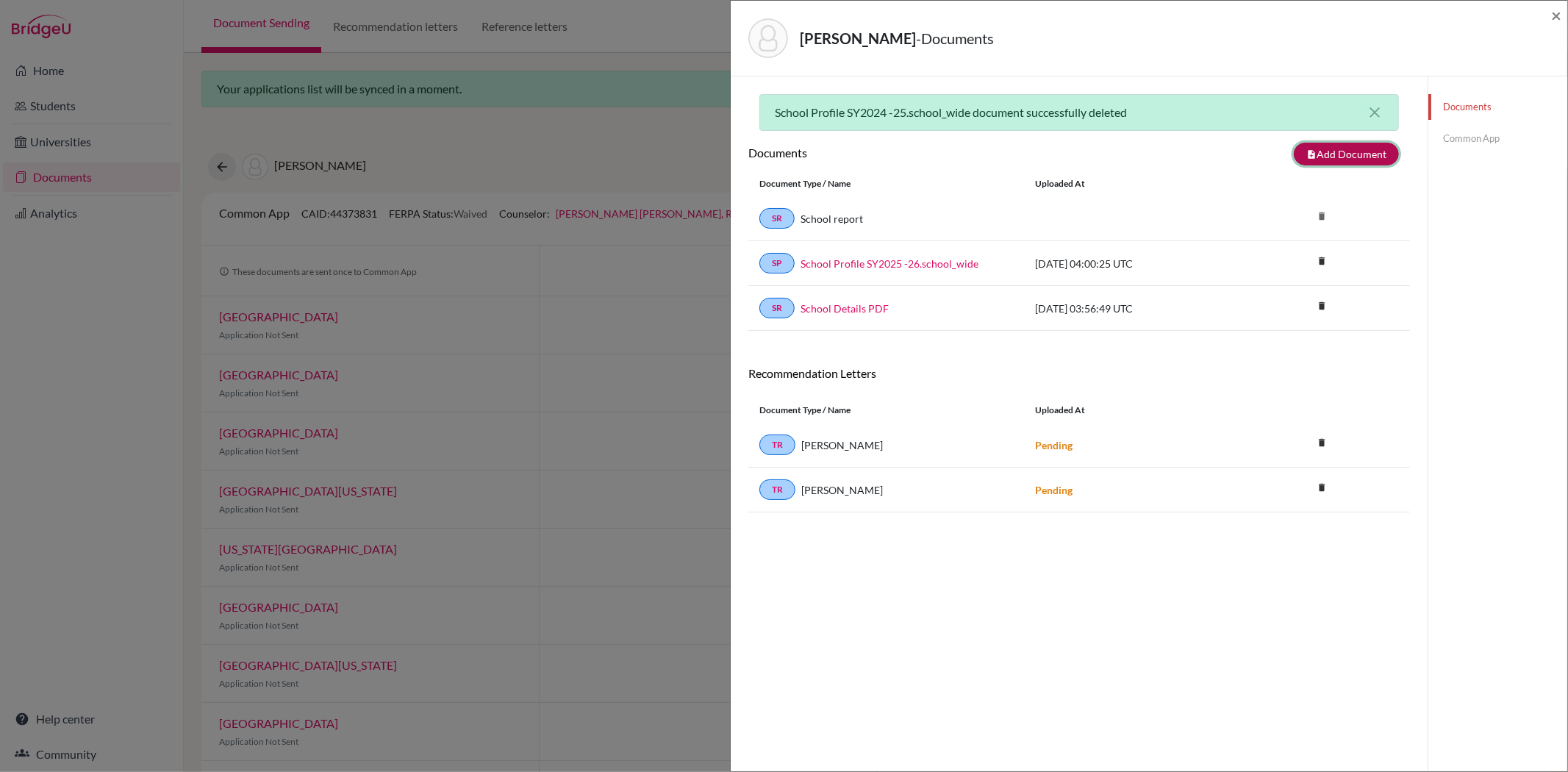
click at [1334, 153] on button "note_add Add Document" at bounding box center [1346, 154] width 105 height 22
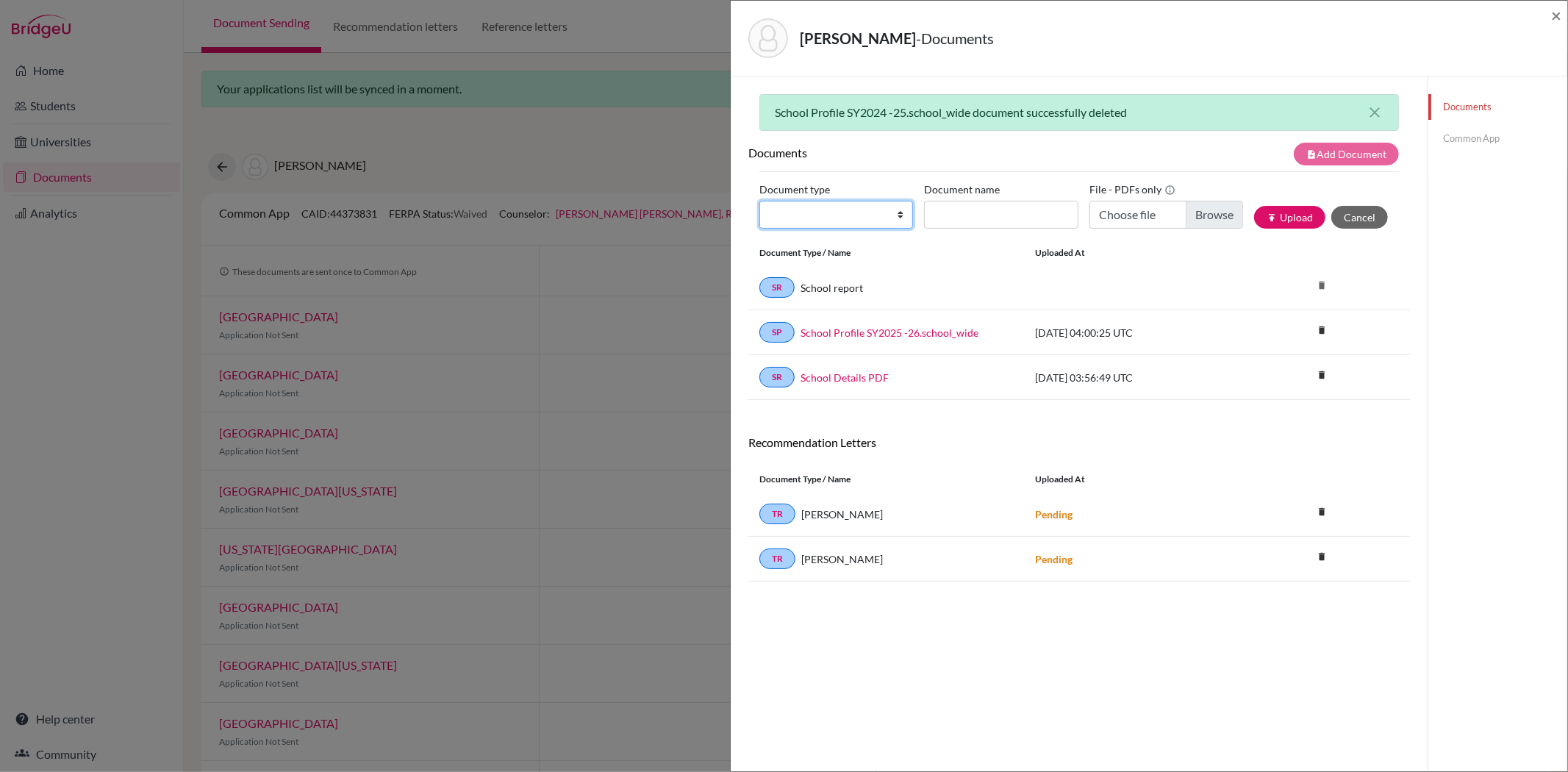
click at [837, 221] on select "Change explanation for Common App reports Counselor recommendation Internationa…" at bounding box center [836, 214] width 154 height 28
select select "44"
click at [759, 200] on select "Change explanation for Common App reports Counselor recommendation Internationa…" at bounding box center [836, 214] width 154 height 28
click at [958, 209] on input "Document name" at bounding box center [1001, 214] width 154 height 28
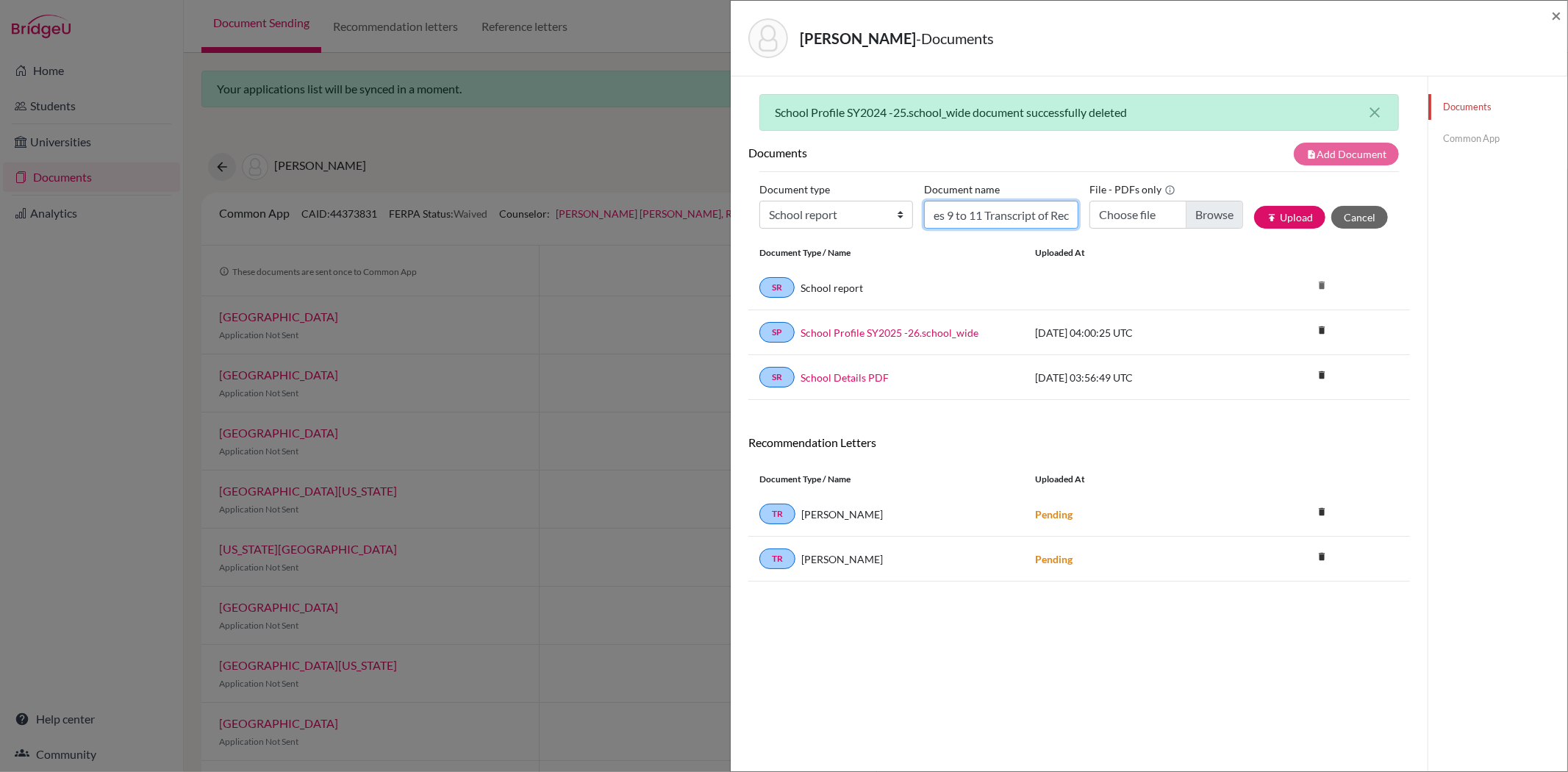
type input "Oliver Chen Grades 9 to 11 Transcript of Records"
click at [1192, 204] on input "Choose file" at bounding box center [1166, 214] width 154 height 28
type input "C:\fakepath\Oliver Chen Grades 9 to 11 Transcript of Records.PDF"
click at [1283, 219] on button "publish Upload" at bounding box center [1290, 217] width 71 height 22
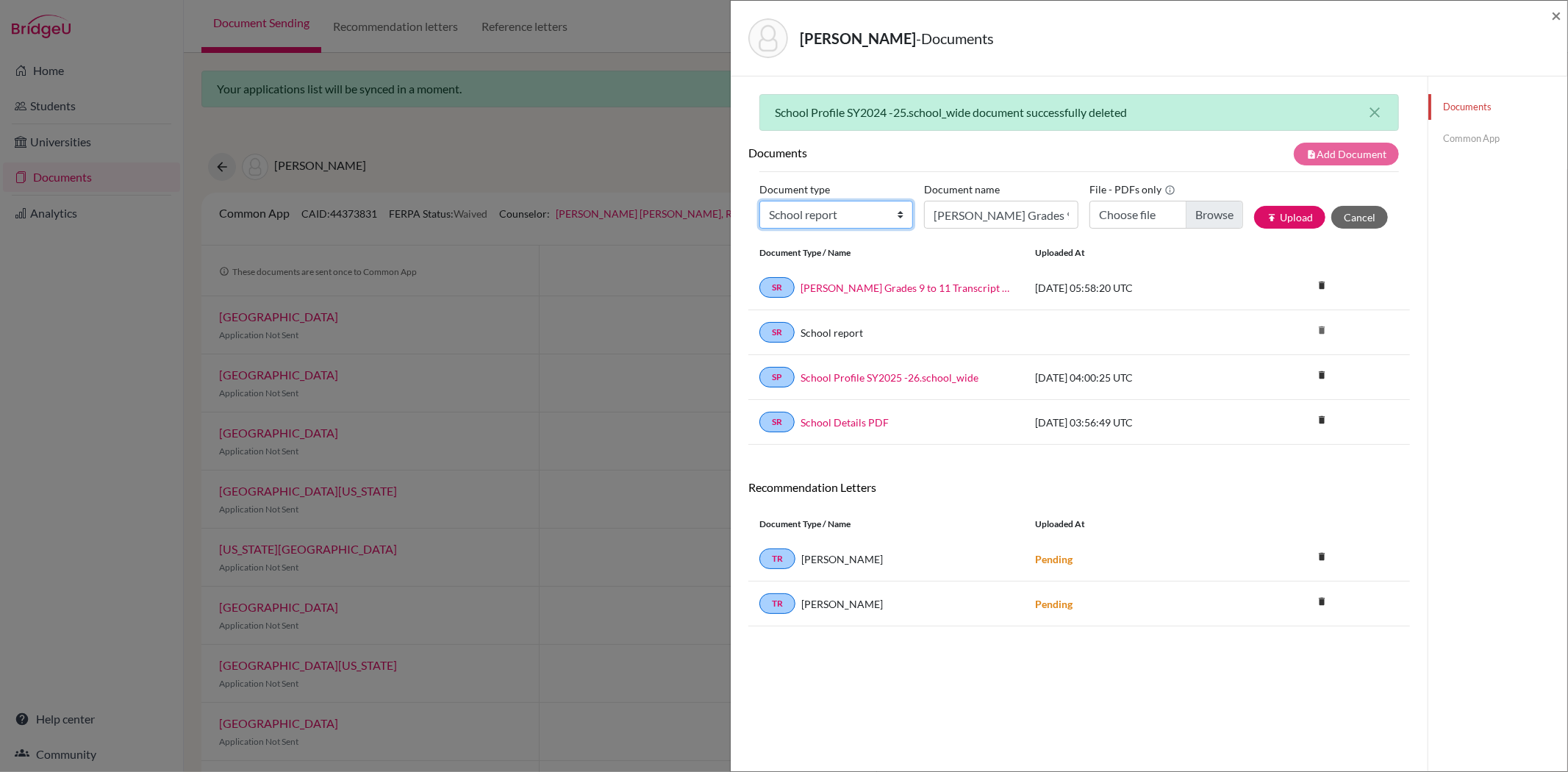
click at [841, 217] on select "Change explanation for Common App reports Counselor recommendation Internationa…" at bounding box center [836, 214] width 154 height 28
select select "45"
click at [759, 200] on select "Change explanation for Common App reports Counselor recommendation Internationa…" at bounding box center [836, 214] width 154 height 28
click at [964, 212] on input "Oliver Chen Grades 9 to 11 Transcript of Records" at bounding box center [1001, 214] width 154 height 28
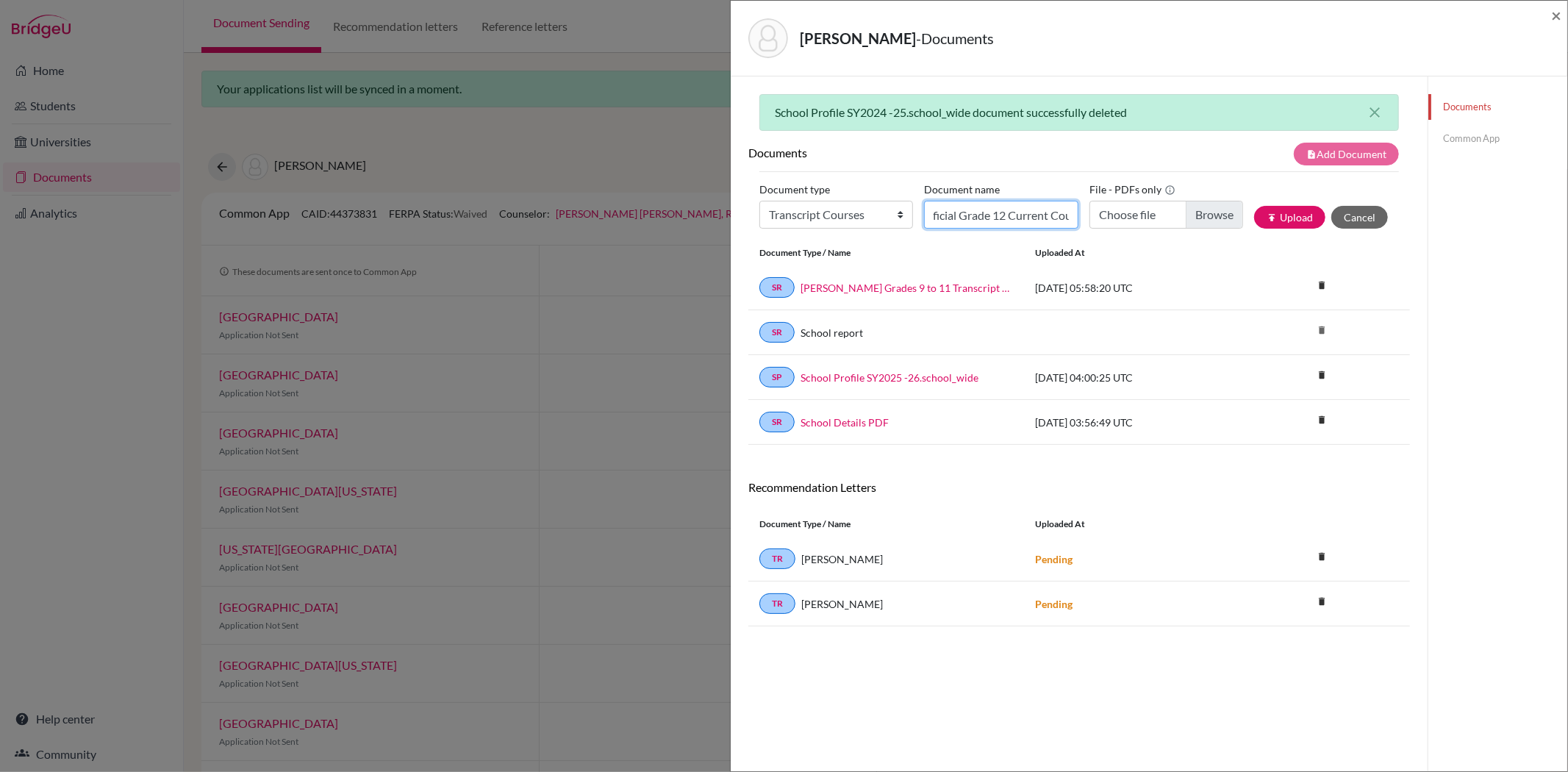
type input "Oliver Chen Official Grade 12 Current Courses"
click at [1197, 218] on input "Choose file" at bounding box center [1166, 214] width 154 height 28
type input "C:\fakepath\Oliver Chen Official Grade 12 Current Courses.pdf"
click at [1304, 216] on button "publish Upload" at bounding box center [1290, 217] width 71 height 22
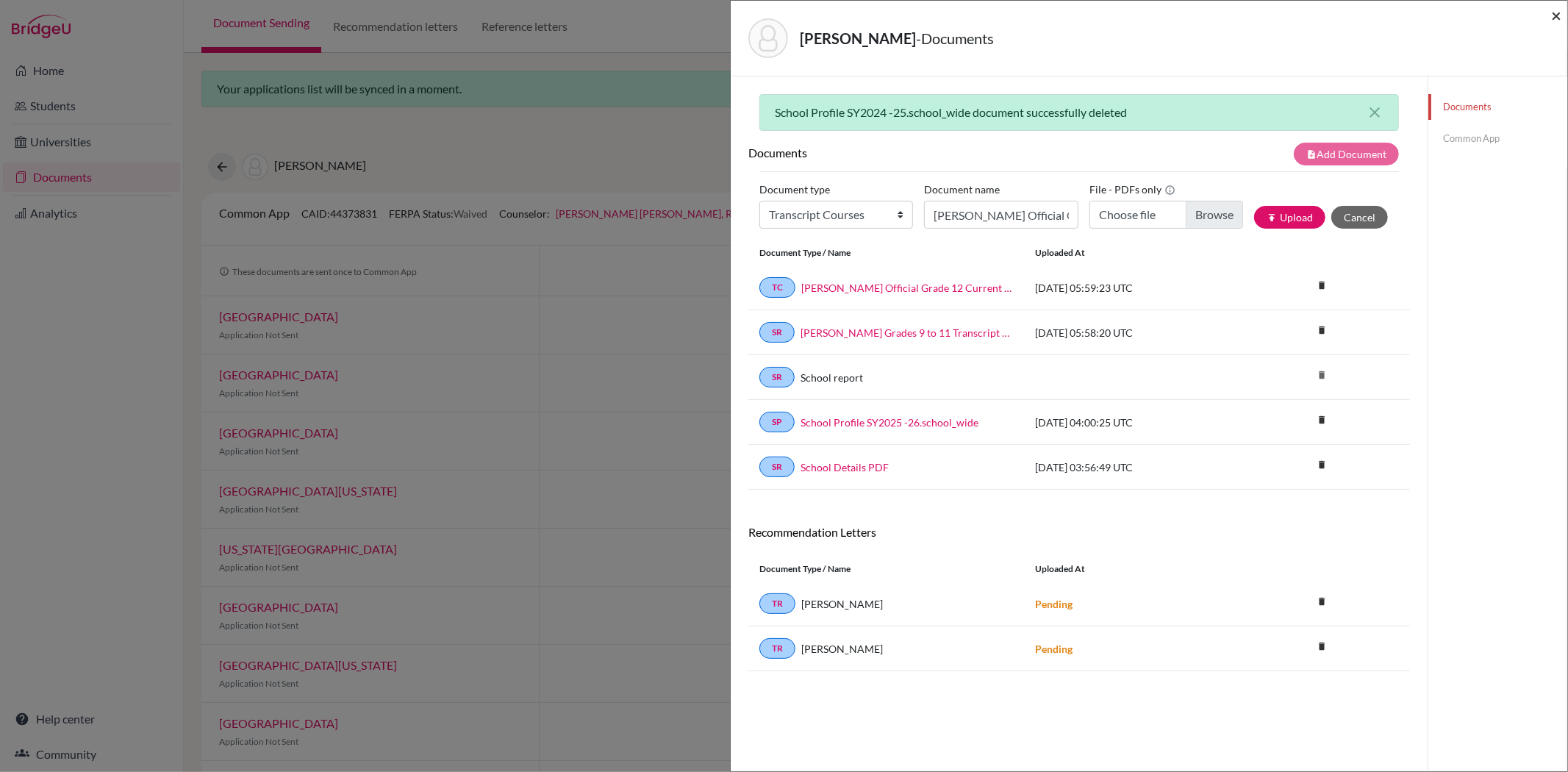
click at [1548, 16] on div "Chen, Oliver - Documents ×" at bounding box center [1149, 38] width 825 height 63
click at [1561, 18] on span "×" at bounding box center [1556, 15] width 10 height 22
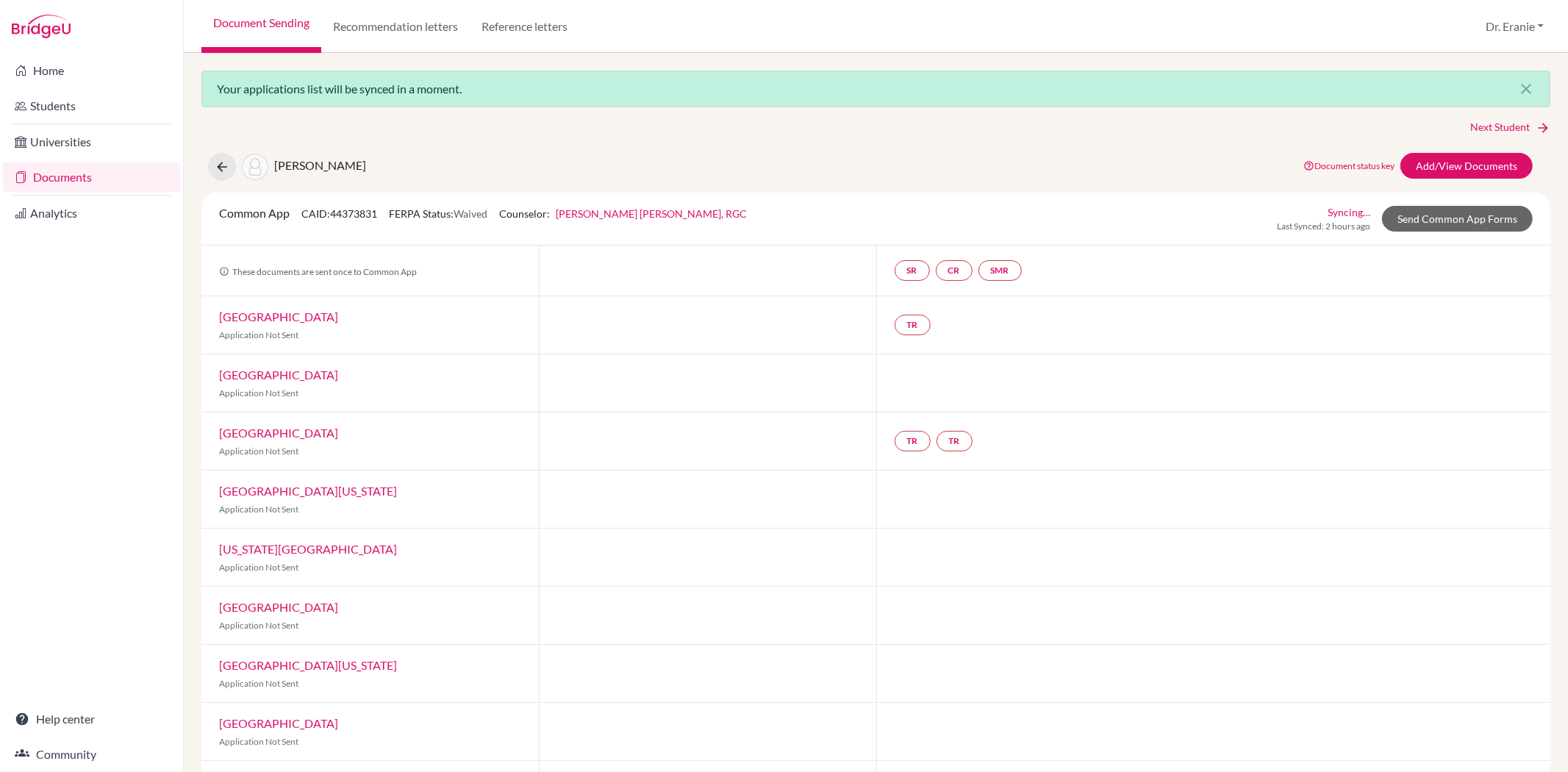
click at [68, 182] on link "Documents" at bounding box center [91, 177] width 177 height 30
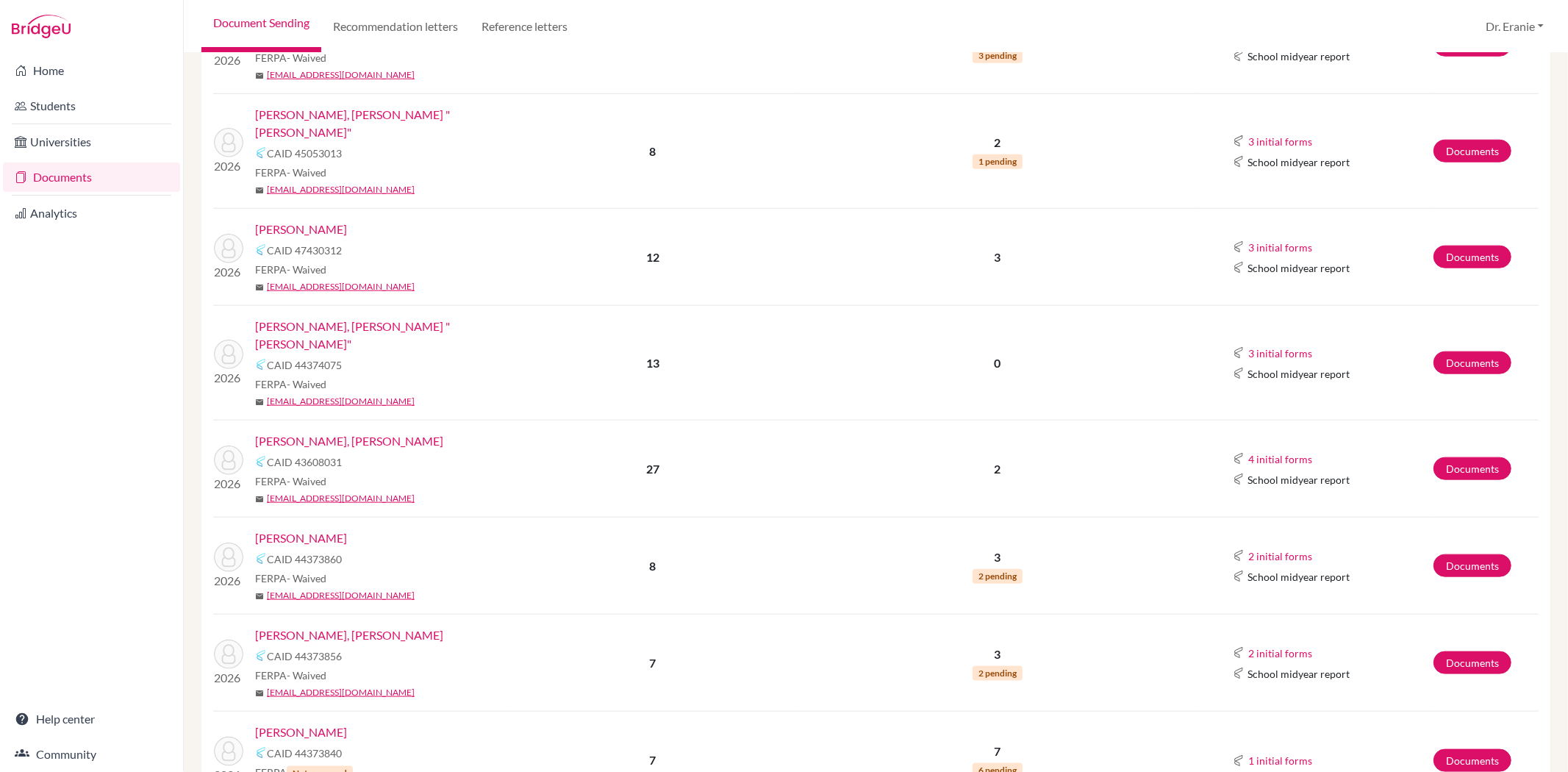
scroll to position [1470, 0]
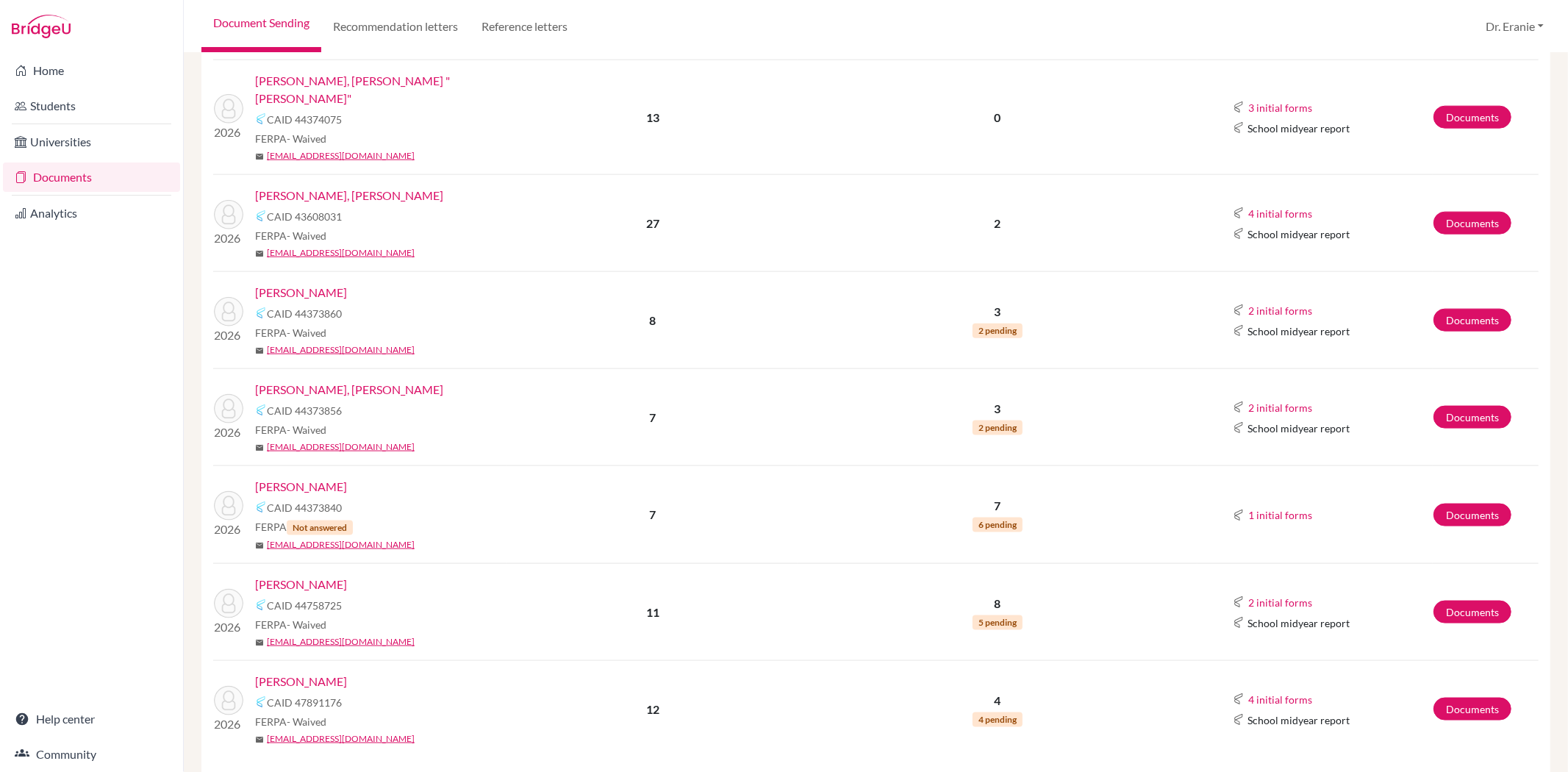
click at [295, 478] on link "[PERSON_NAME]" at bounding box center [301, 487] width 92 height 18
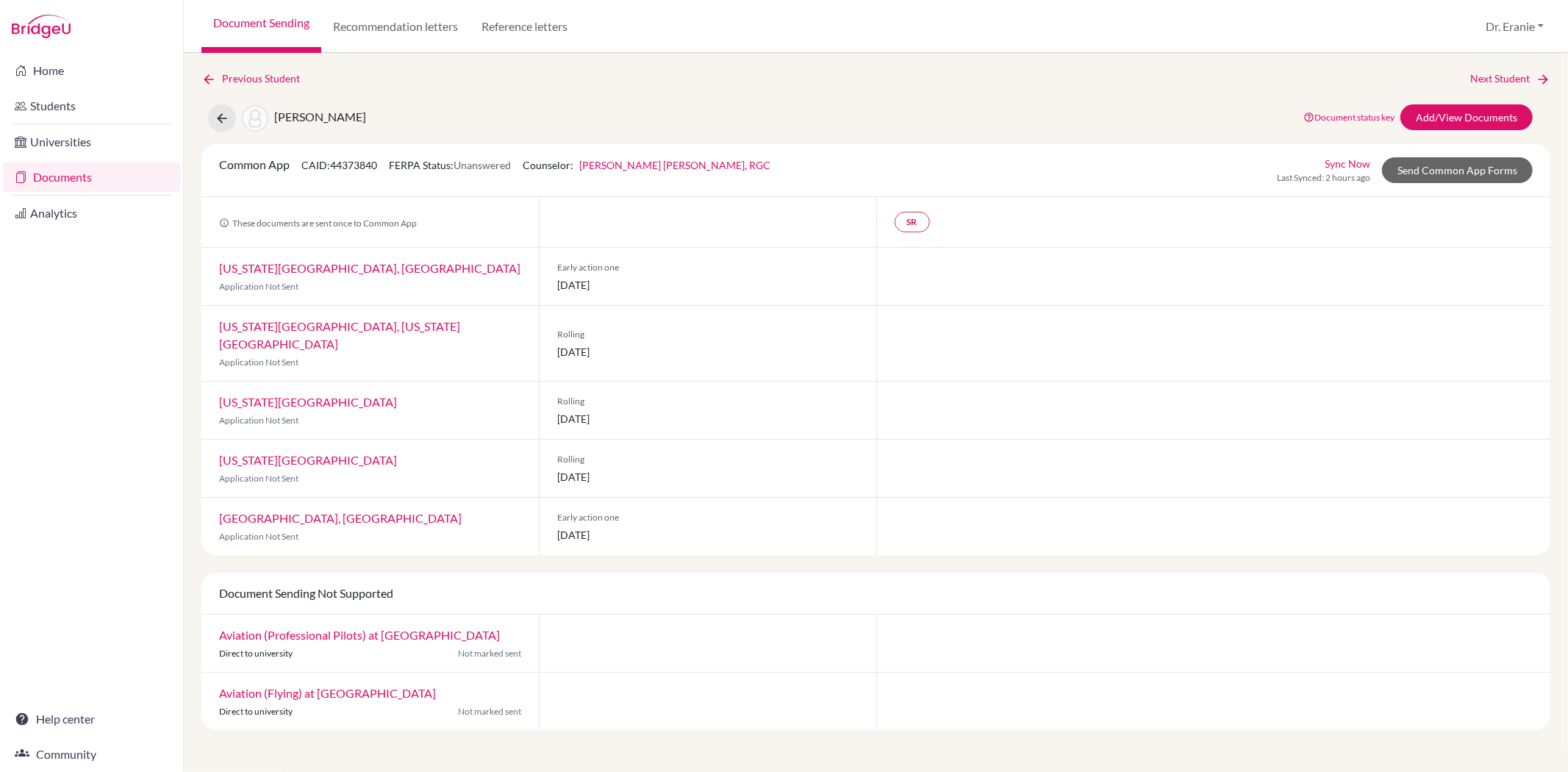
click at [1342, 163] on link "Sync Now" at bounding box center [1348, 163] width 46 height 15
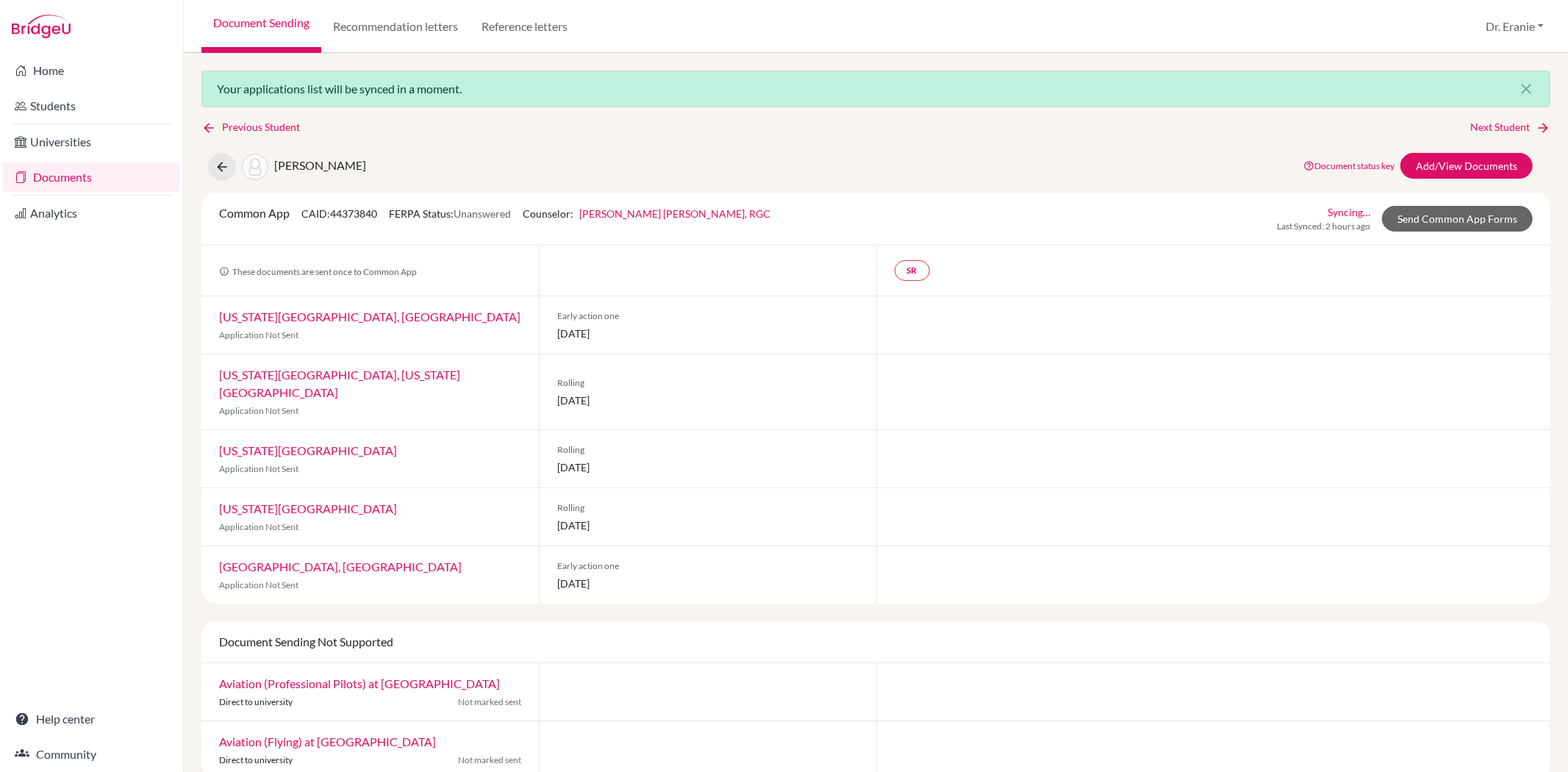
scroll to position [6, 0]
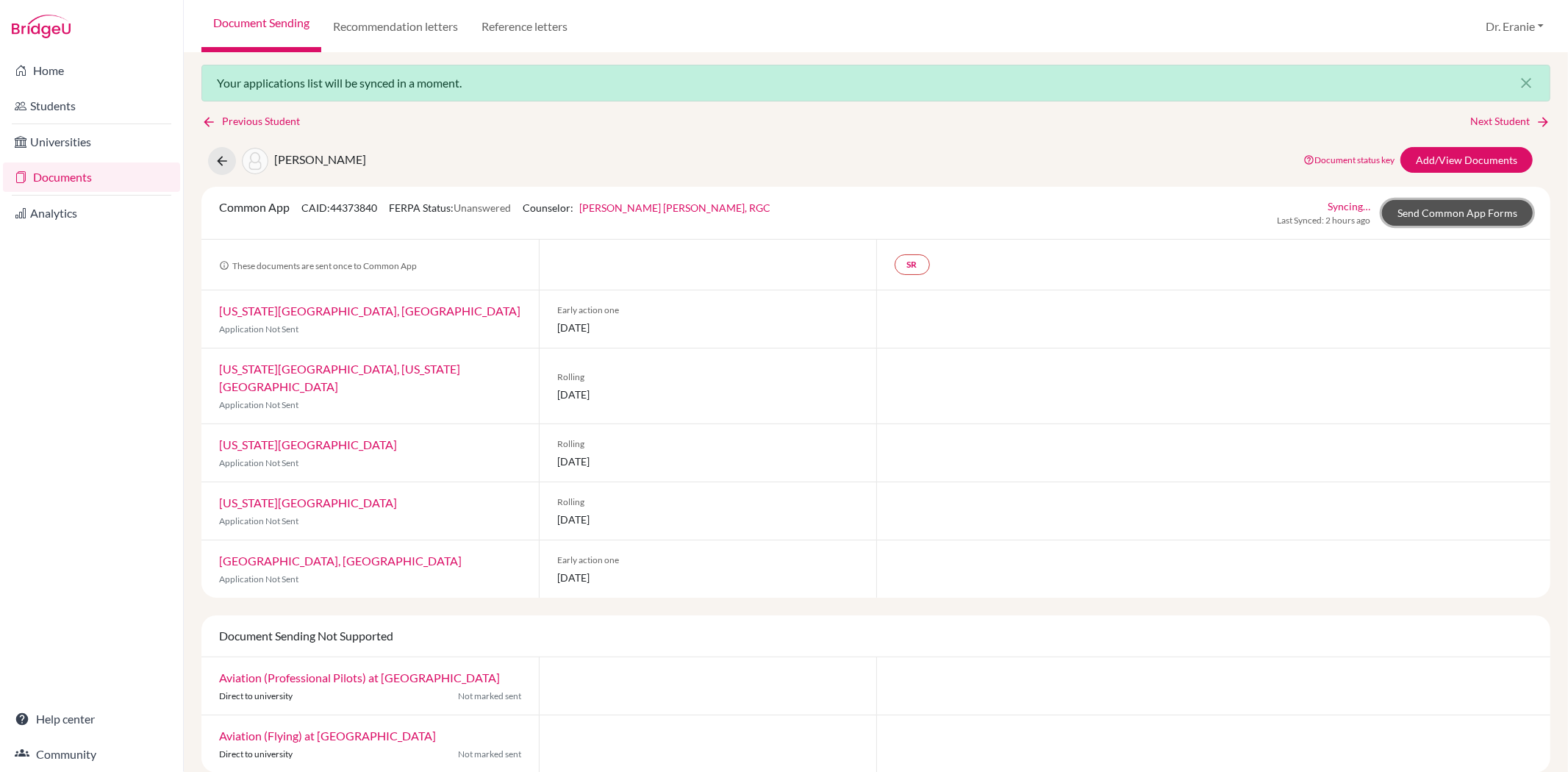
click at [1456, 216] on link "Send Common App Forms" at bounding box center [1457, 212] width 151 height 26
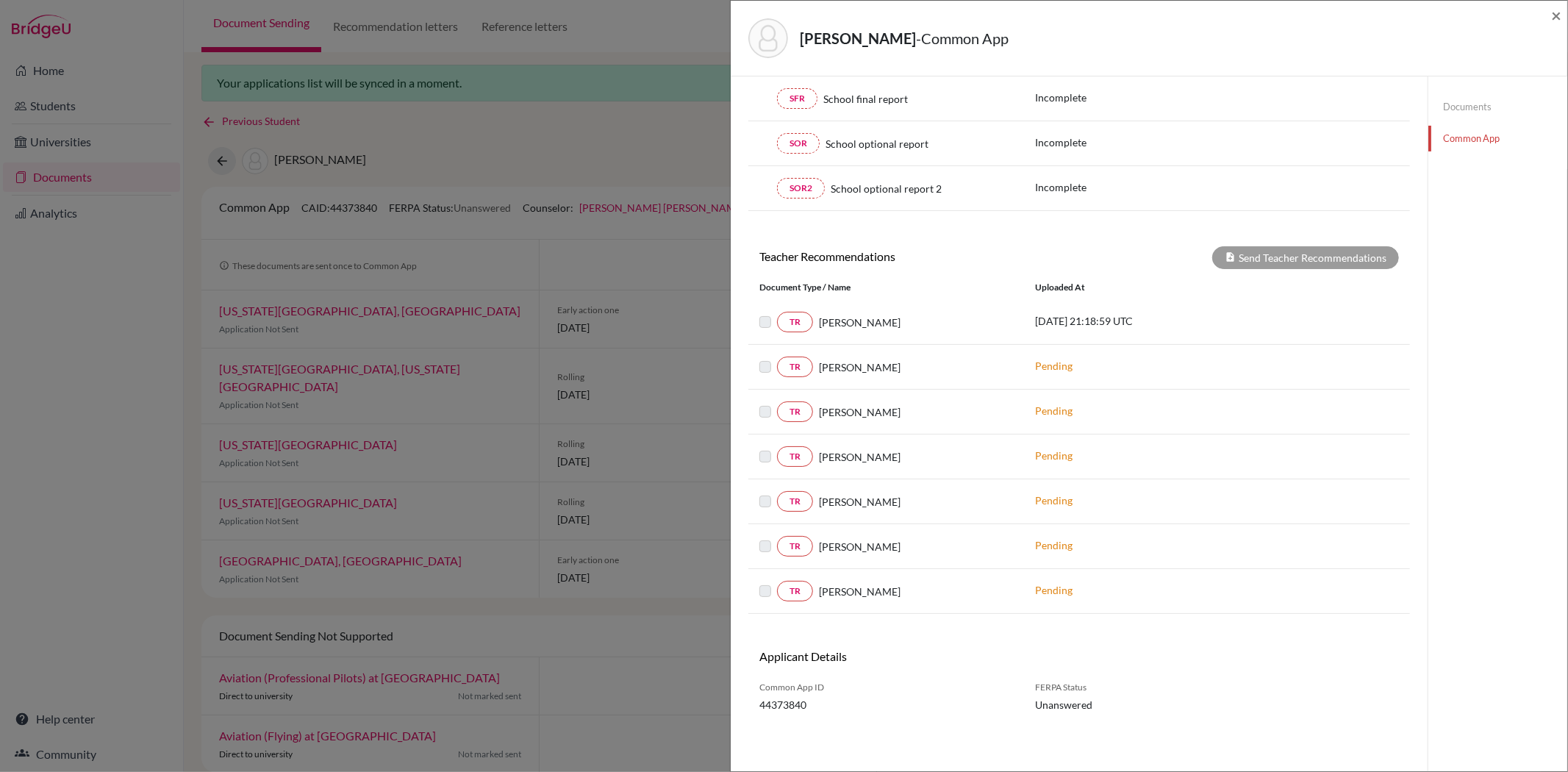
scroll to position [354, 0]
click at [777, 582] on label at bounding box center [777, 582] width 0 height 0
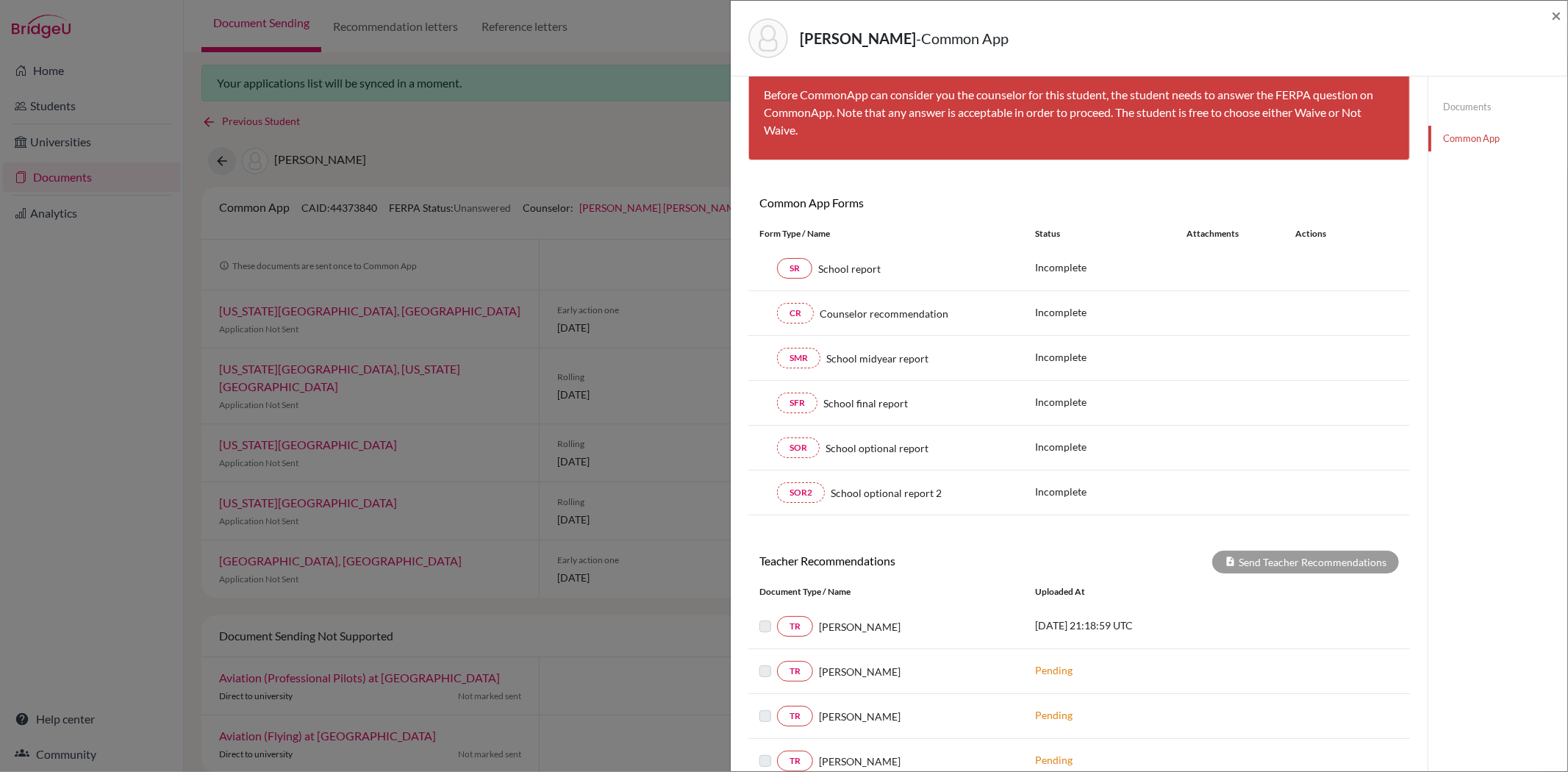
scroll to position [27, 0]
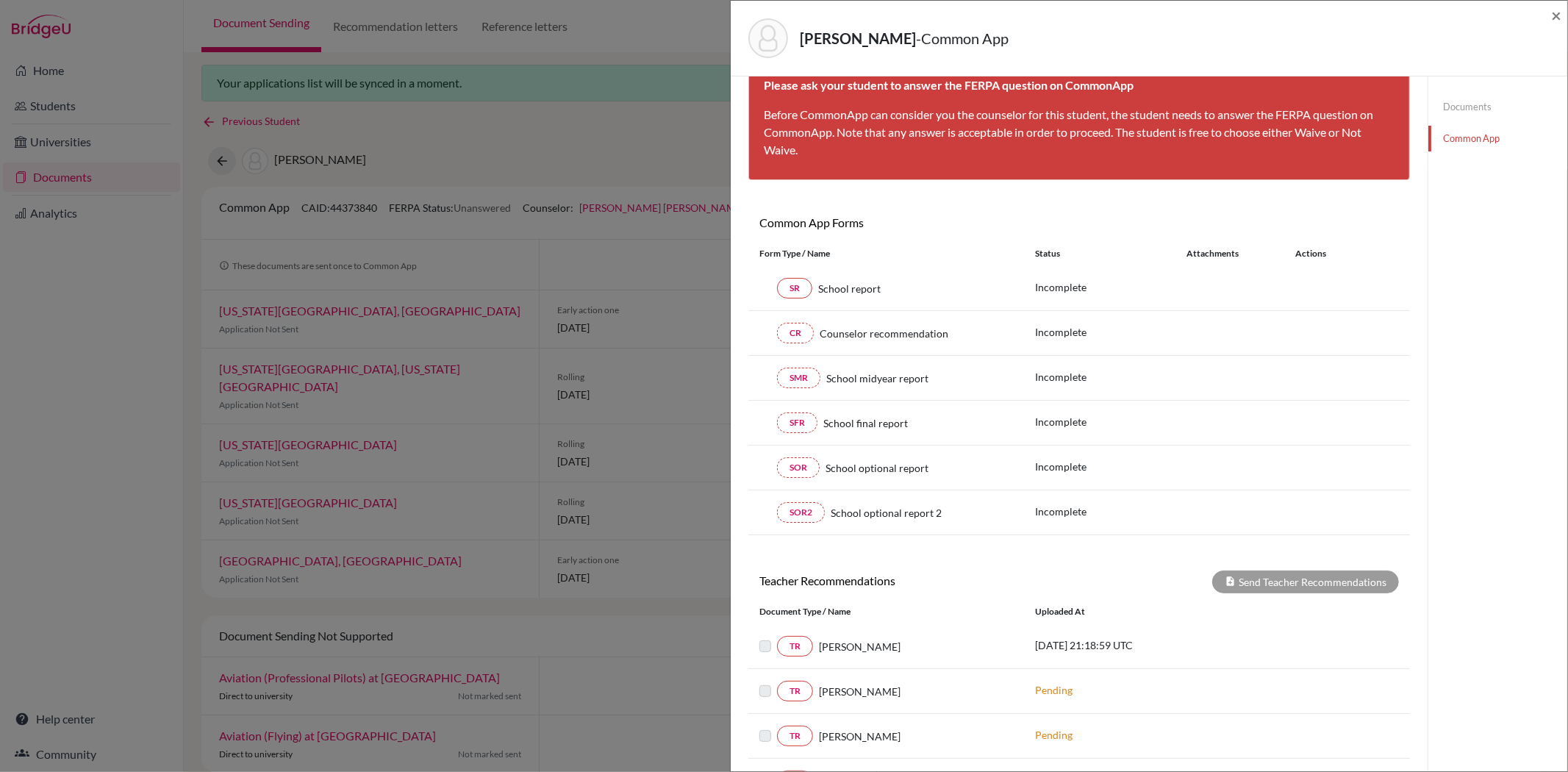
click at [1476, 142] on link "Common App" at bounding box center [1497, 139] width 139 height 26
click at [1556, 14] on span "×" at bounding box center [1556, 15] width 10 height 22
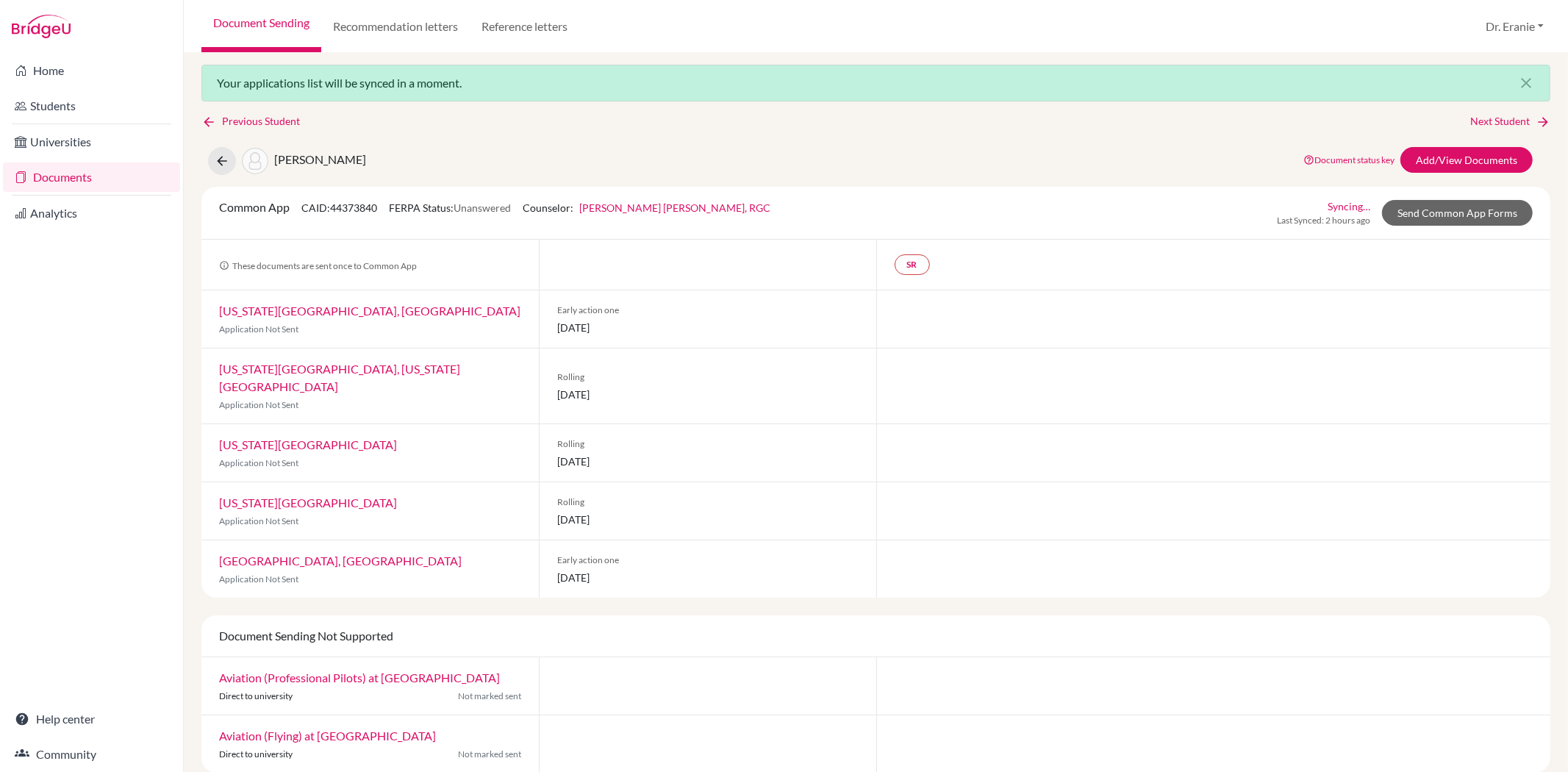
click at [292, 438] on link "[US_STATE][GEOGRAPHIC_DATA]" at bounding box center [308, 444] width 178 height 14
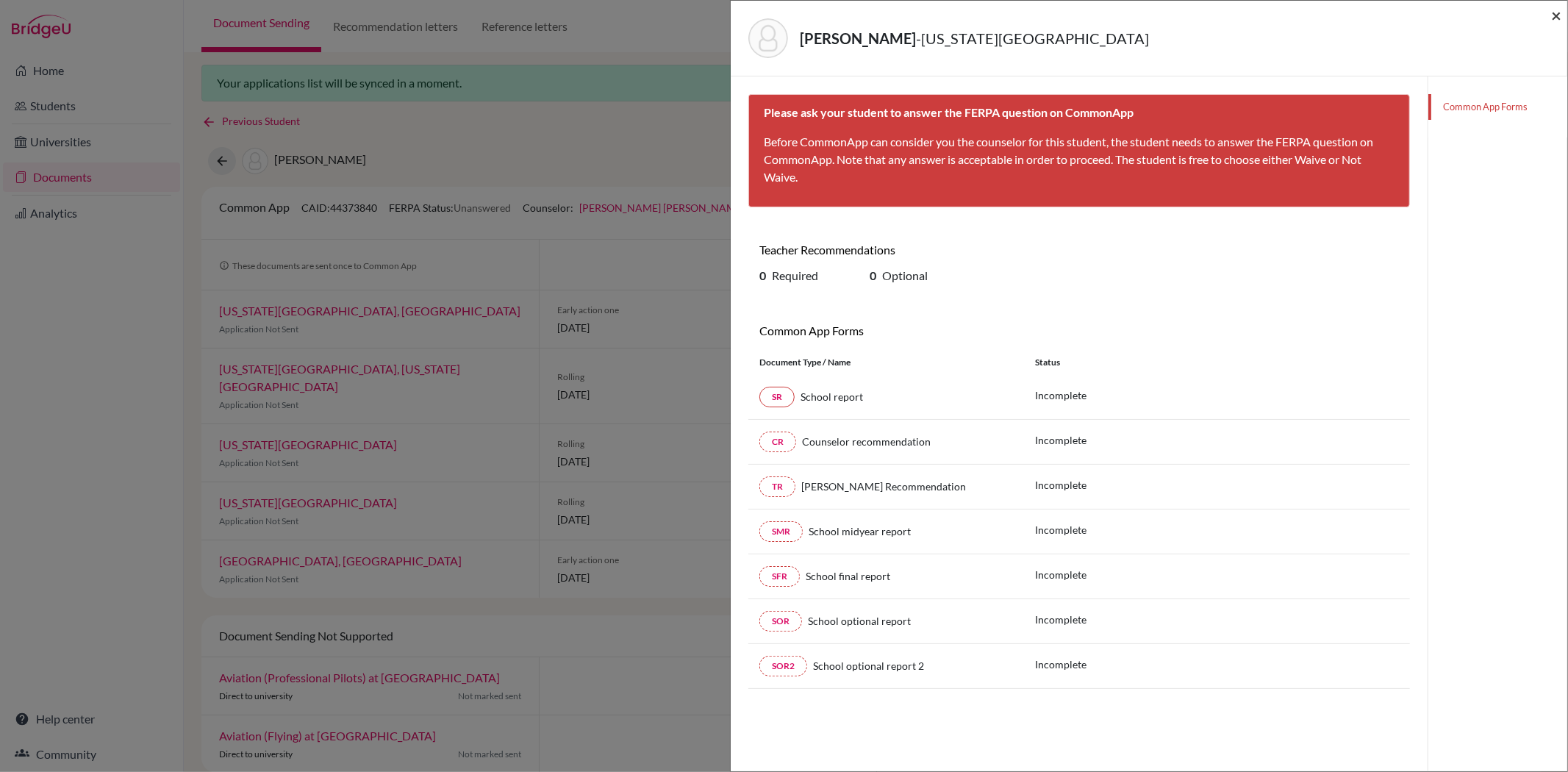
click at [1553, 18] on span "×" at bounding box center [1556, 15] width 10 height 22
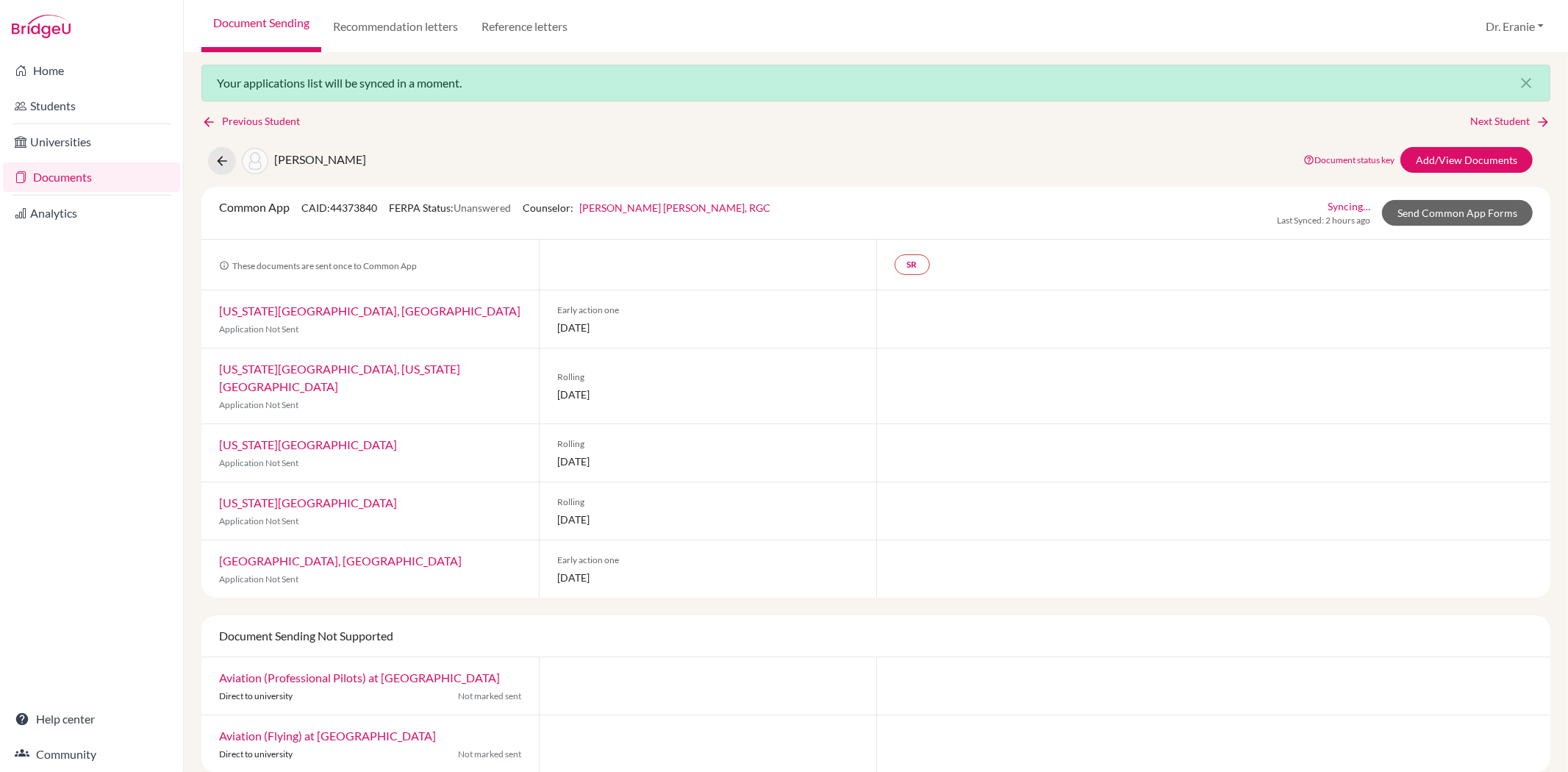
click at [296, 314] on link "[US_STATE][GEOGRAPHIC_DATA], [GEOGRAPHIC_DATA]" at bounding box center [370, 310] width 301 height 14
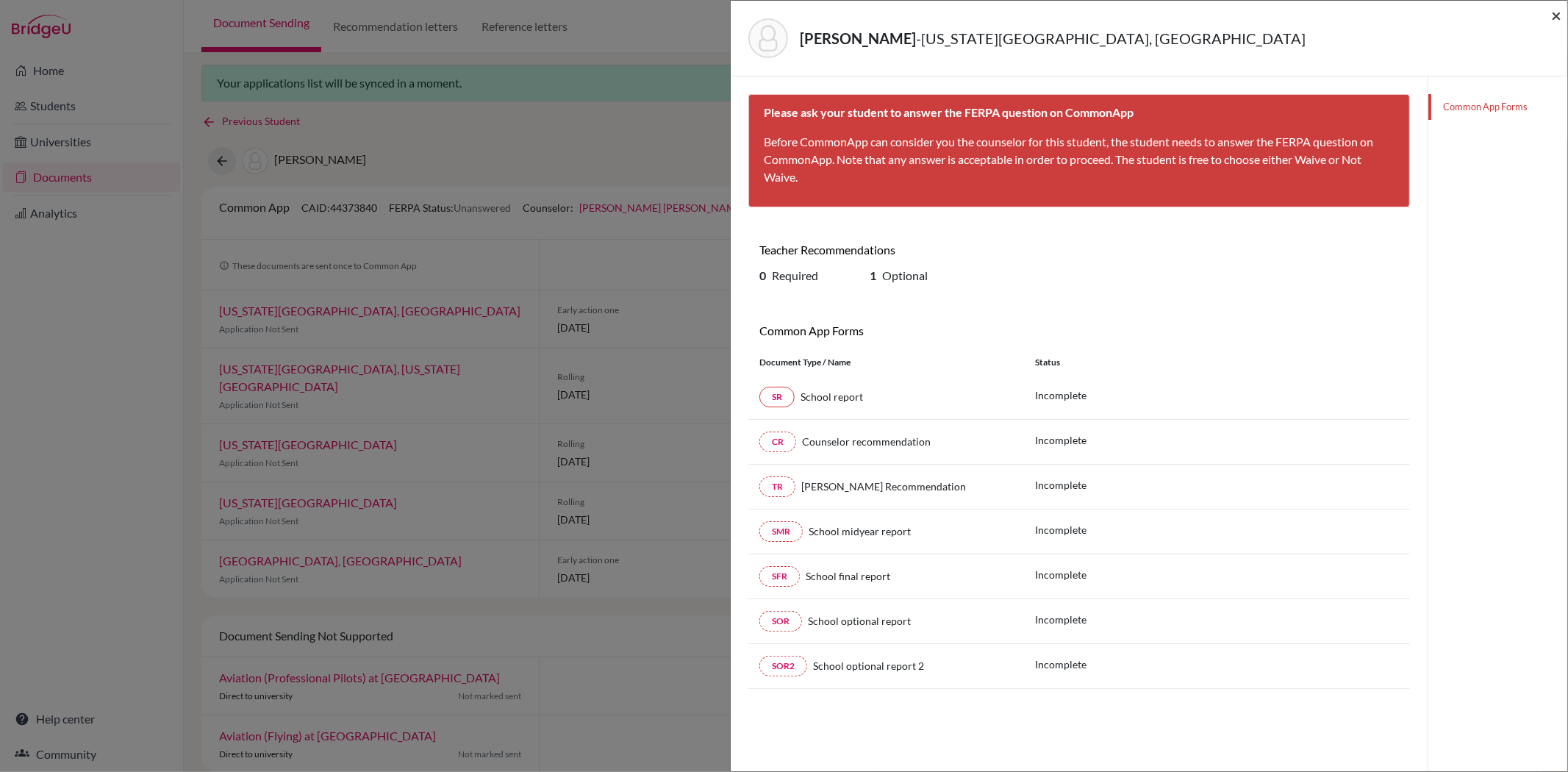
click at [1553, 18] on span "×" at bounding box center [1556, 15] width 10 height 22
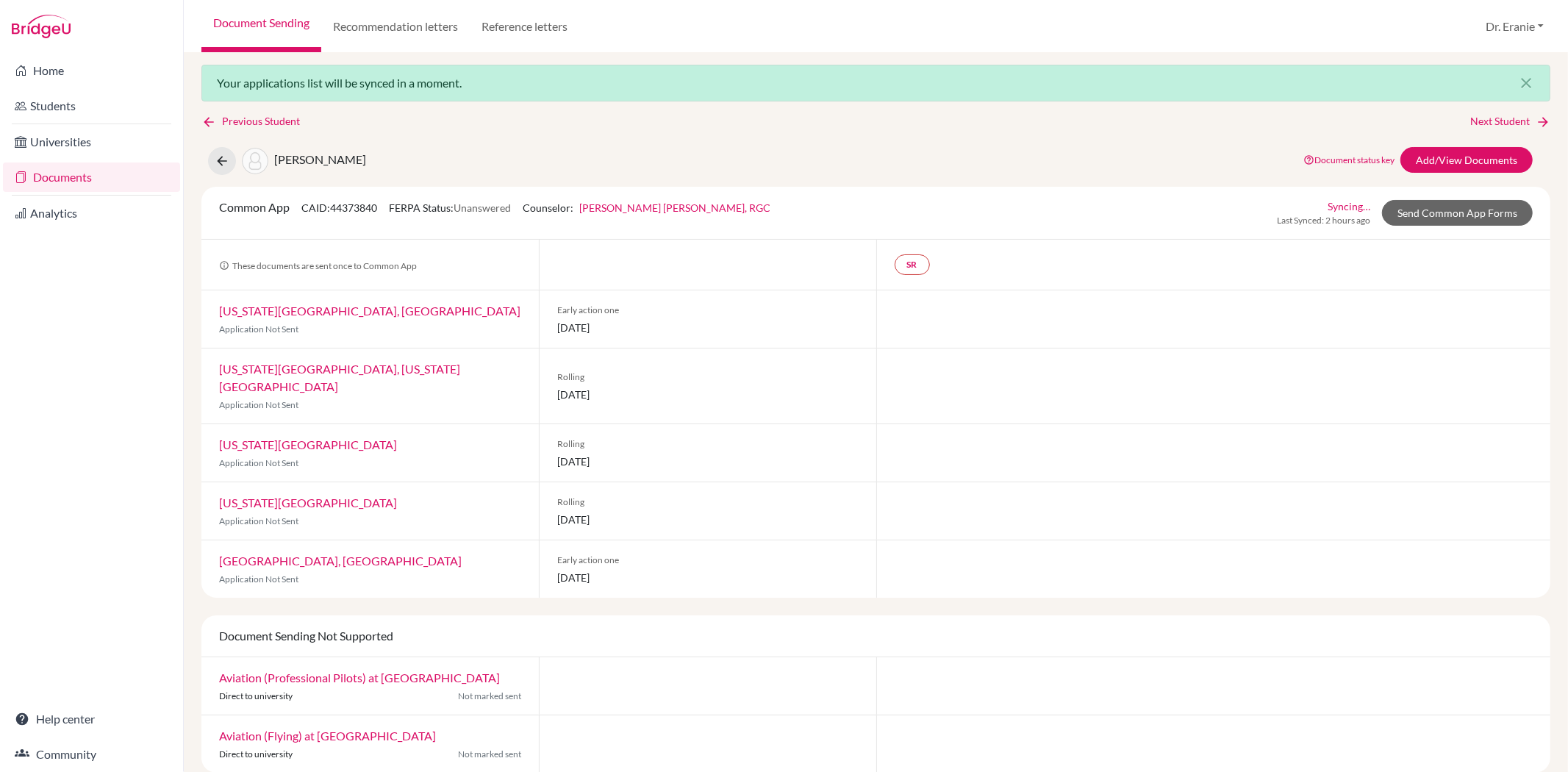
click at [270, 554] on link "[GEOGRAPHIC_DATA], [GEOGRAPHIC_DATA]" at bounding box center [340, 560] width 243 height 14
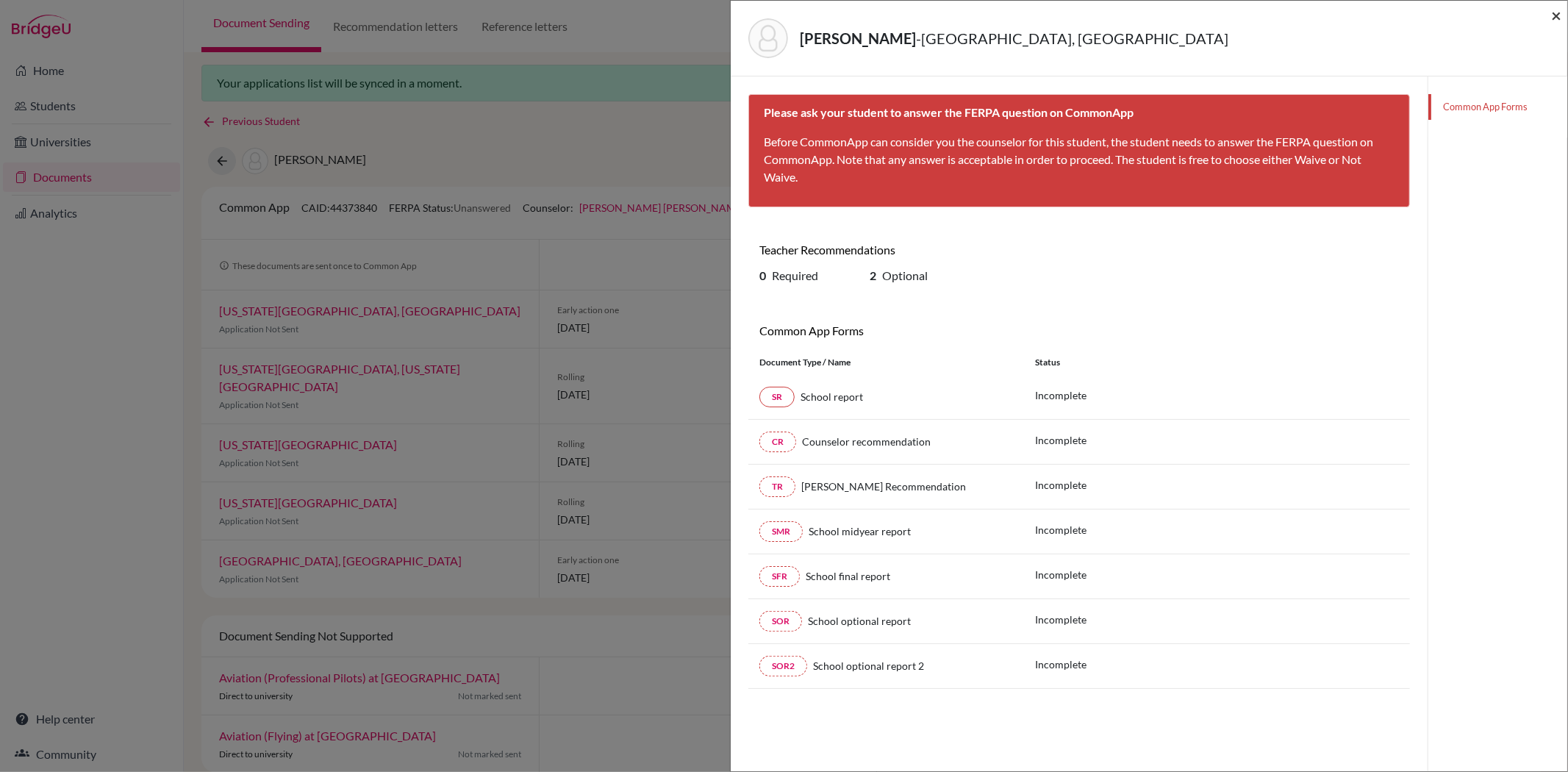
click at [1556, 13] on span "×" at bounding box center [1556, 15] width 10 height 22
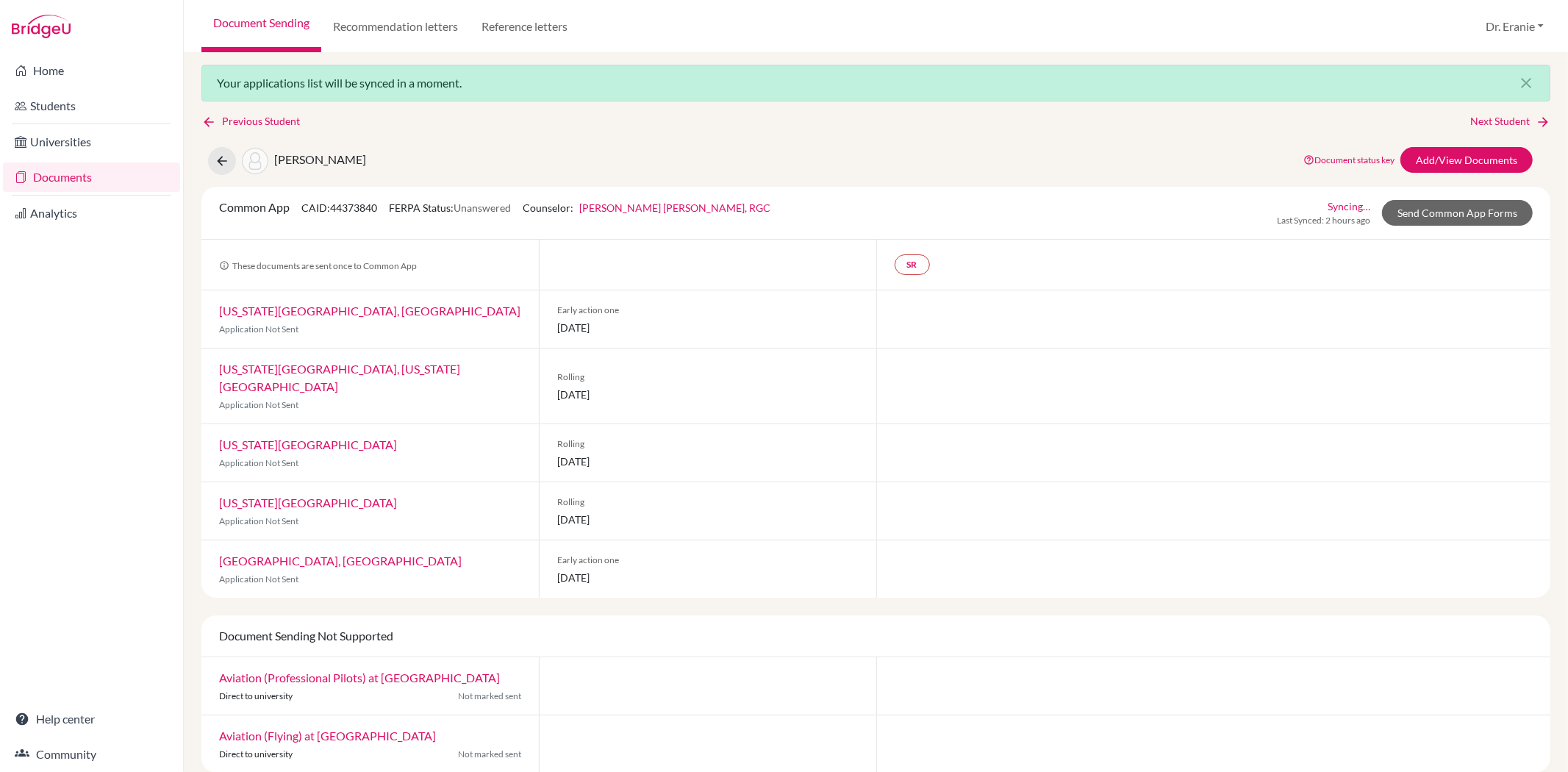
click at [313, 306] on link "[US_STATE][GEOGRAPHIC_DATA], [GEOGRAPHIC_DATA]" at bounding box center [370, 310] width 301 height 14
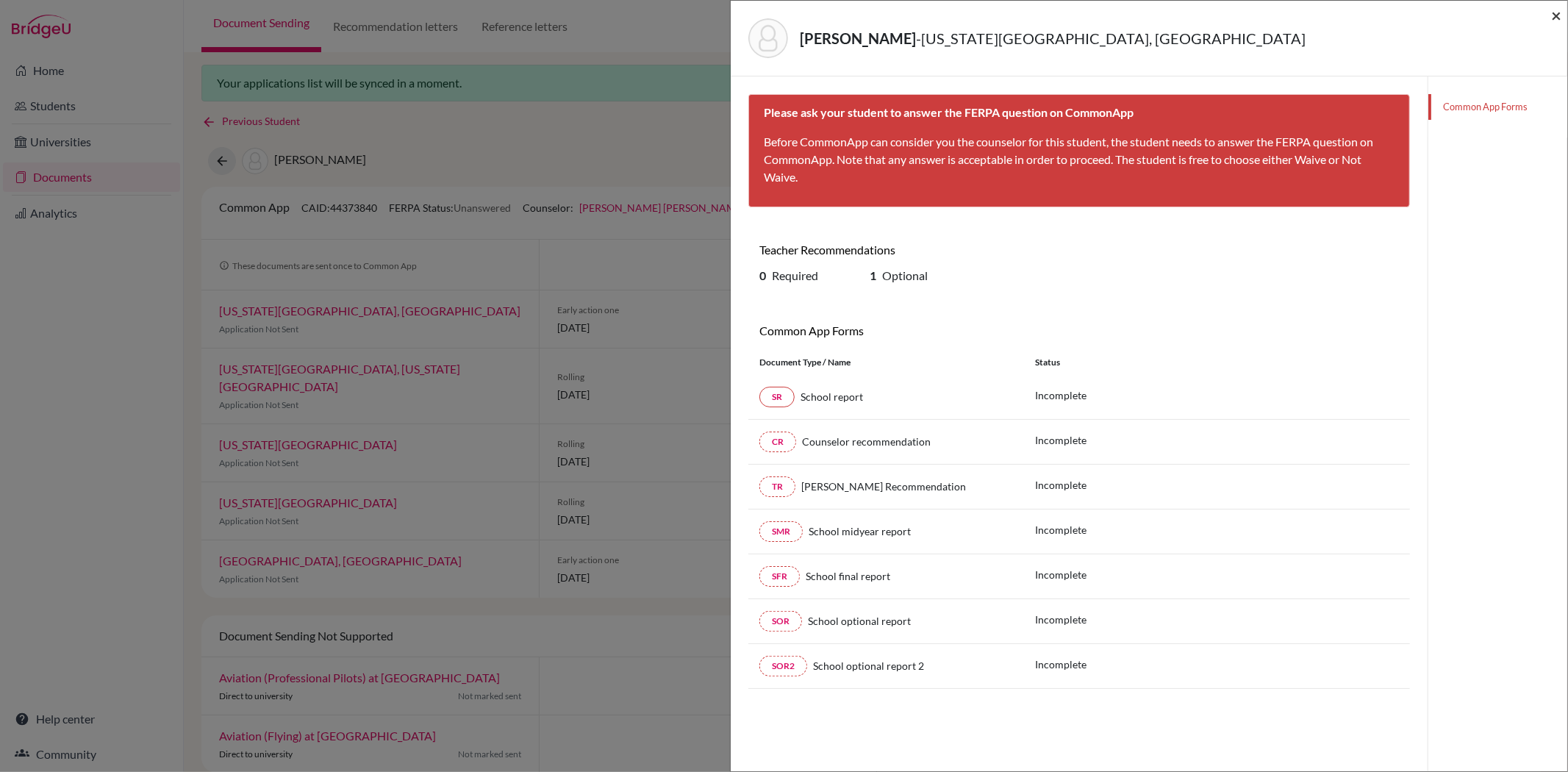
click at [1555, 18] on span "×" at bounding box center [1556, 15] width 10 height 22
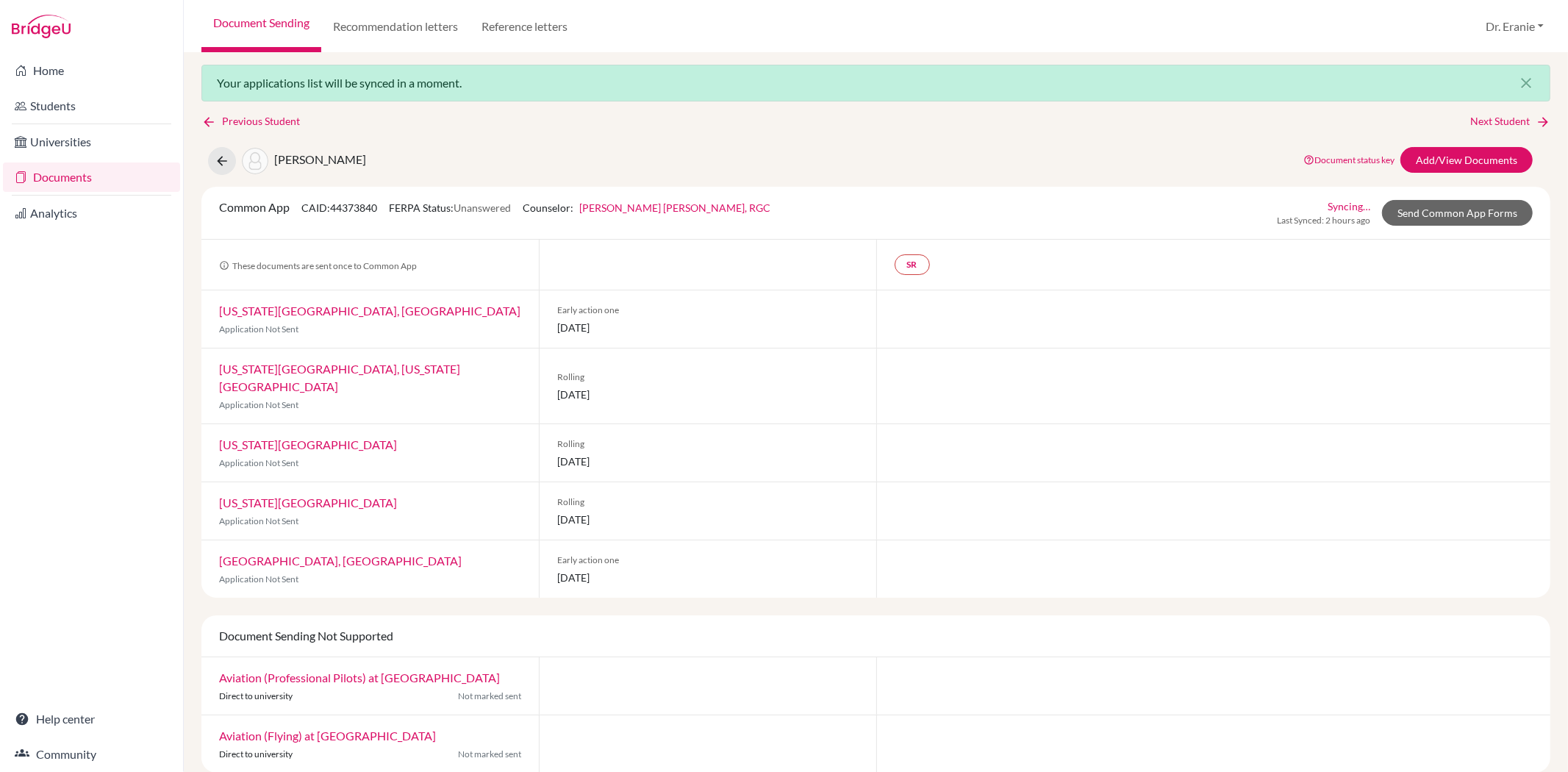
click at [263, 438] on link "[US_STATE][GEOGRAPHIC_DATA]" at bounding box center [308, 444] width 178 height 14
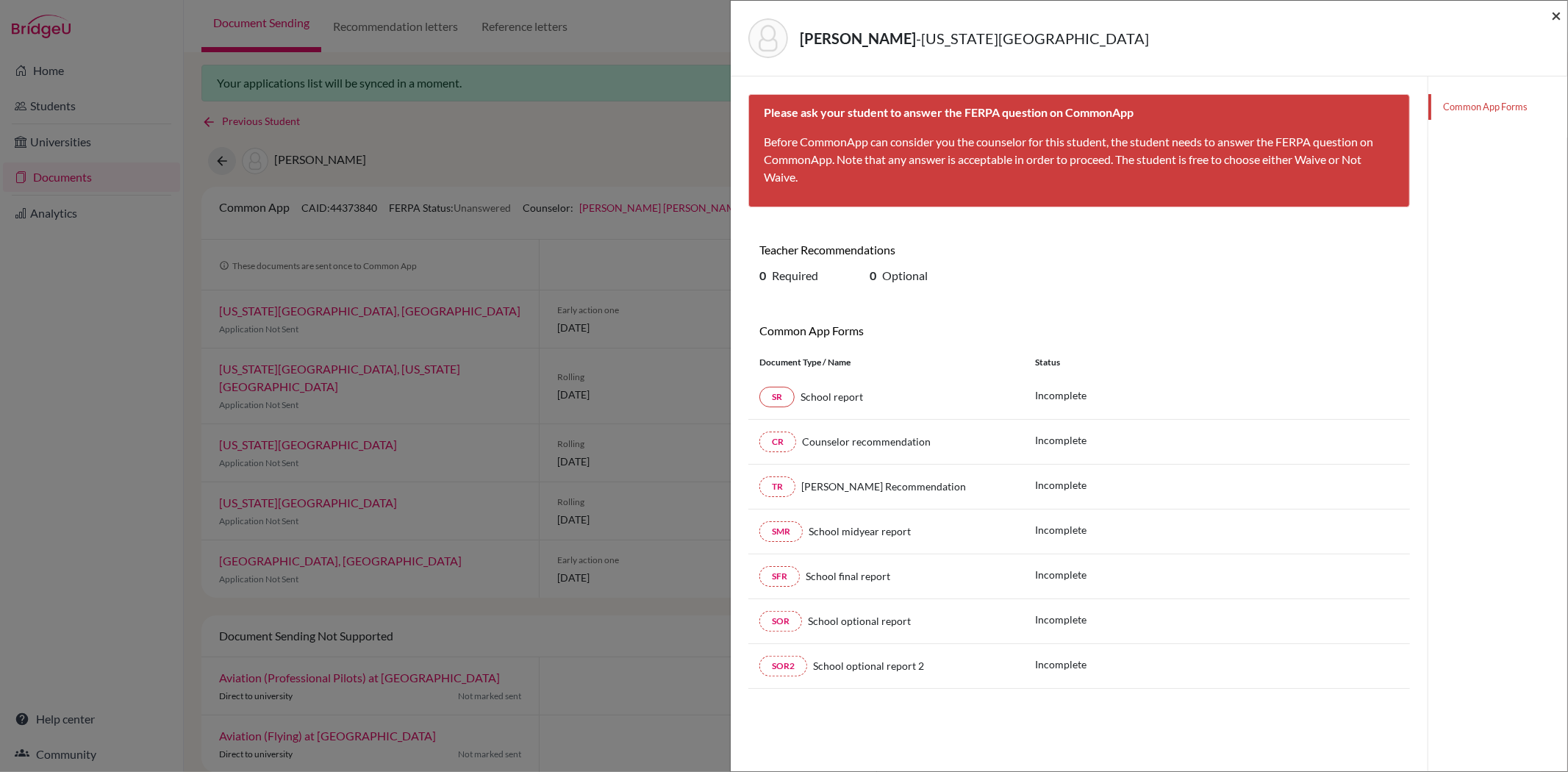
click at [1558, 16] on span "×" at bounding box center [1556, 15] width 10 height 22
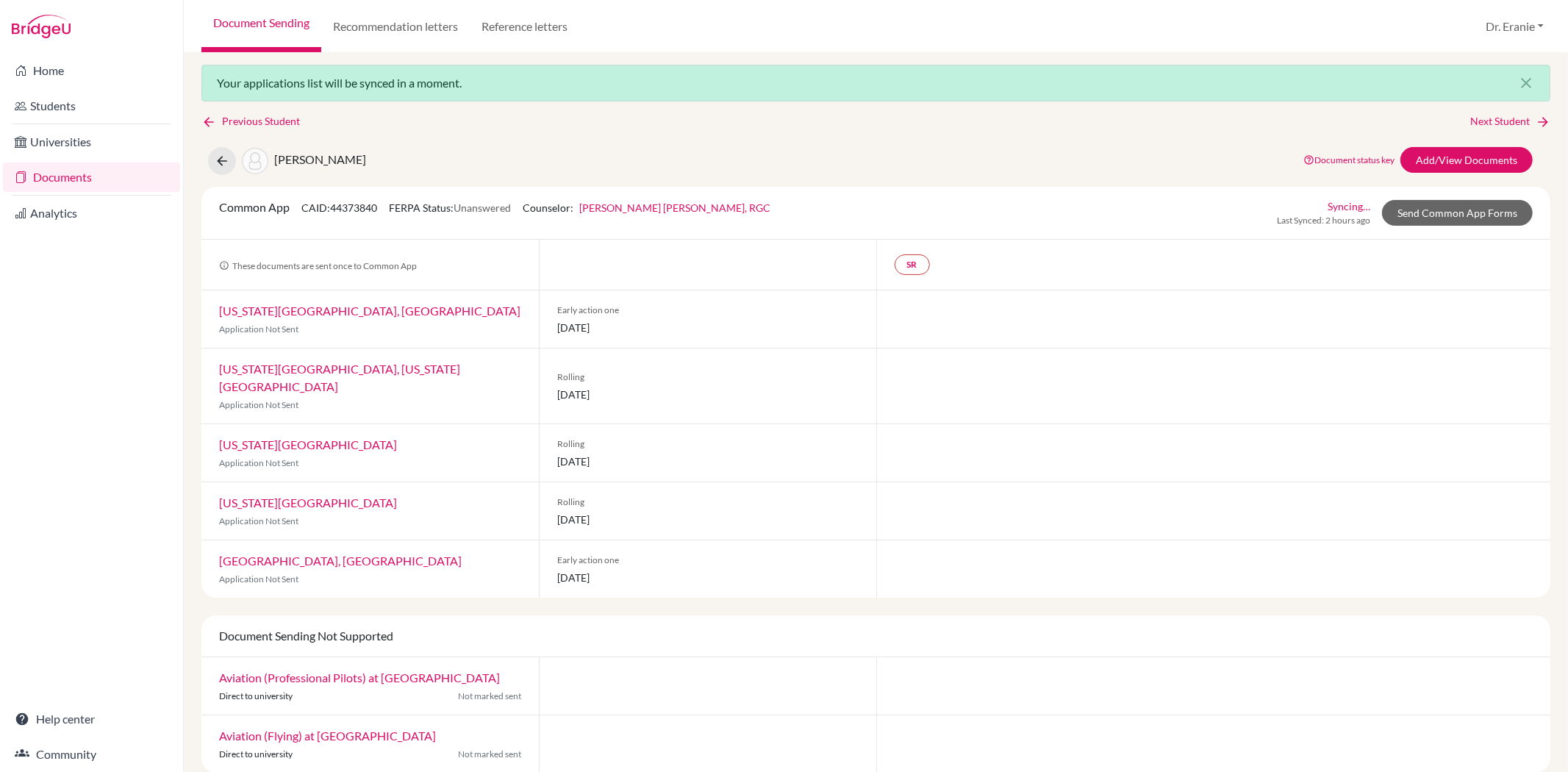
click at [317, 368] on link "[US_STATE][GEOGRAPHIC_DATA], [US_STATE][GEOGRAPHIC_DATA]" at bounding box center [339, 377] width 241 height 31
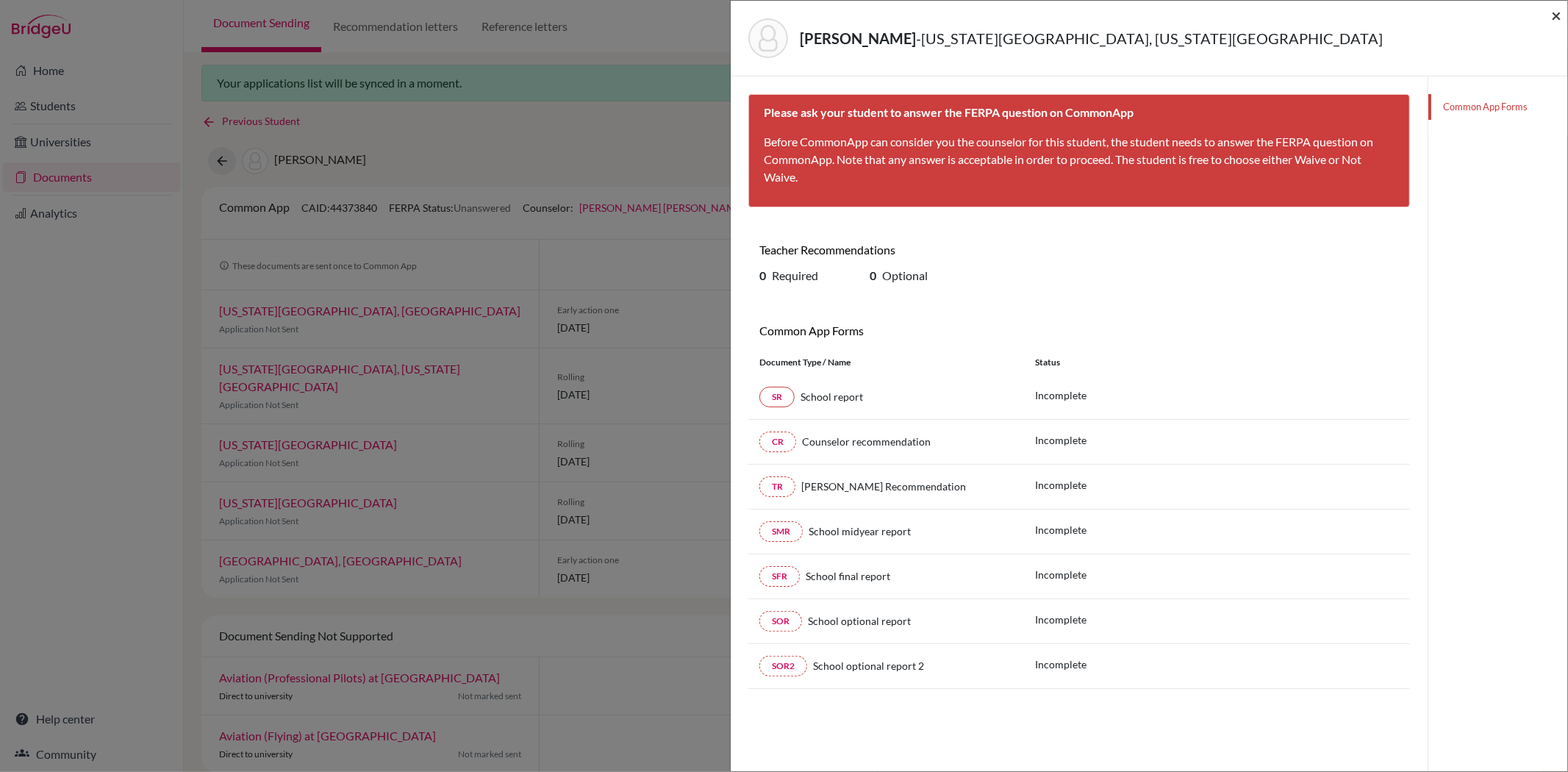
click at [1556, 15] on span "×" at bounding box center [1556, 15] width 10 height 22
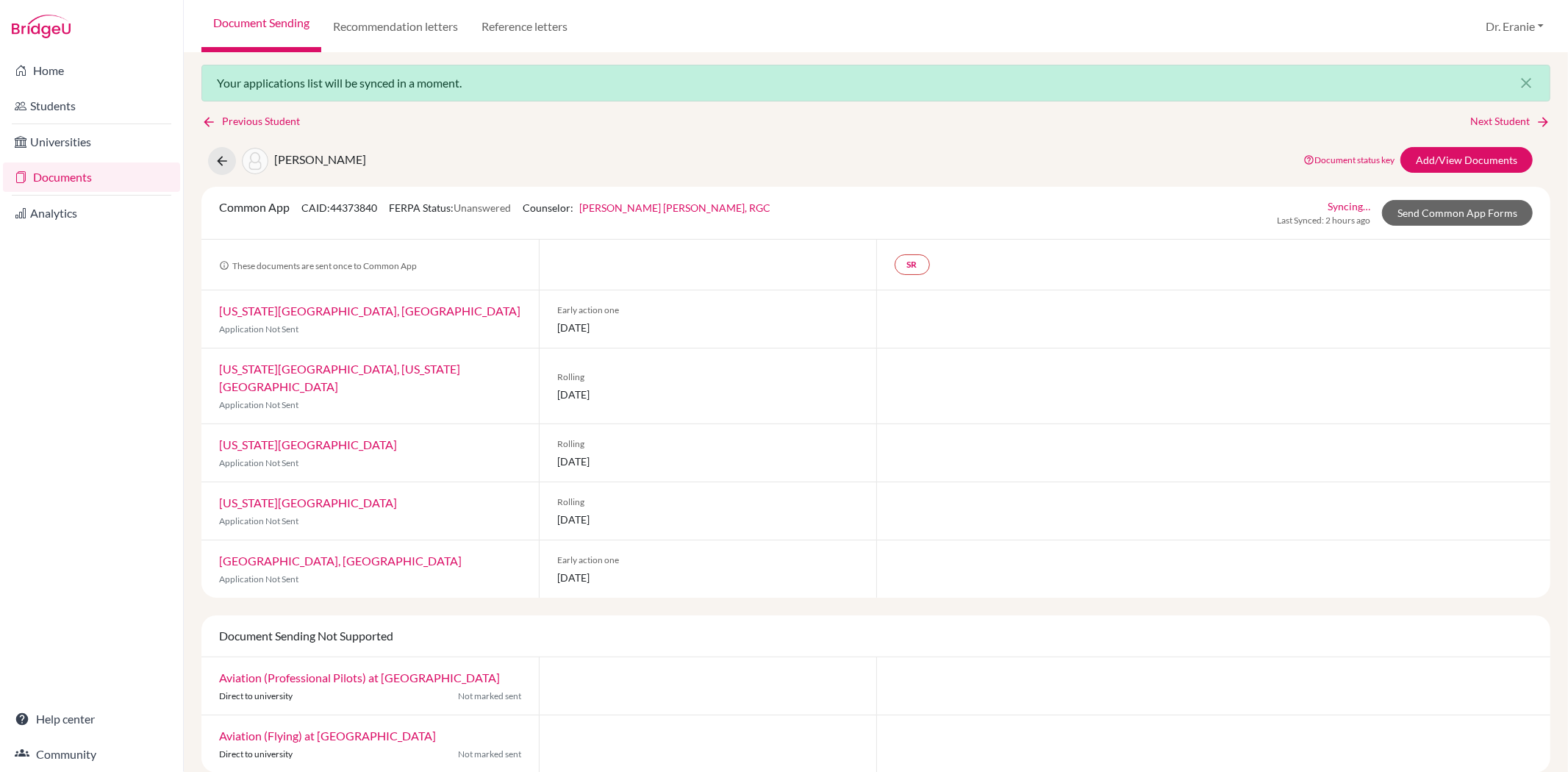
click at [278, 495] on link "[US_STATE][GEOGRAPHIC_DATA]" at bounding box center [308, 502] width 178 height 14
